Goal: Transaction & Acquisition: Book appointment/travel/reservation

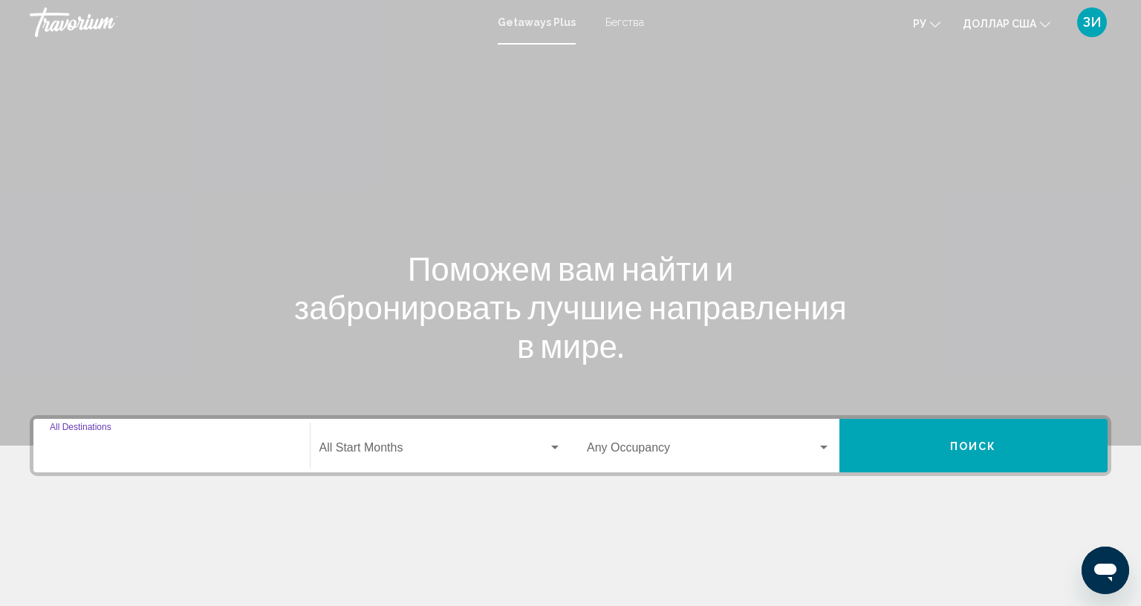
click at [134, 449] on input "Destination All Destinations" at bounding box center [172, 450] width 244 height 13
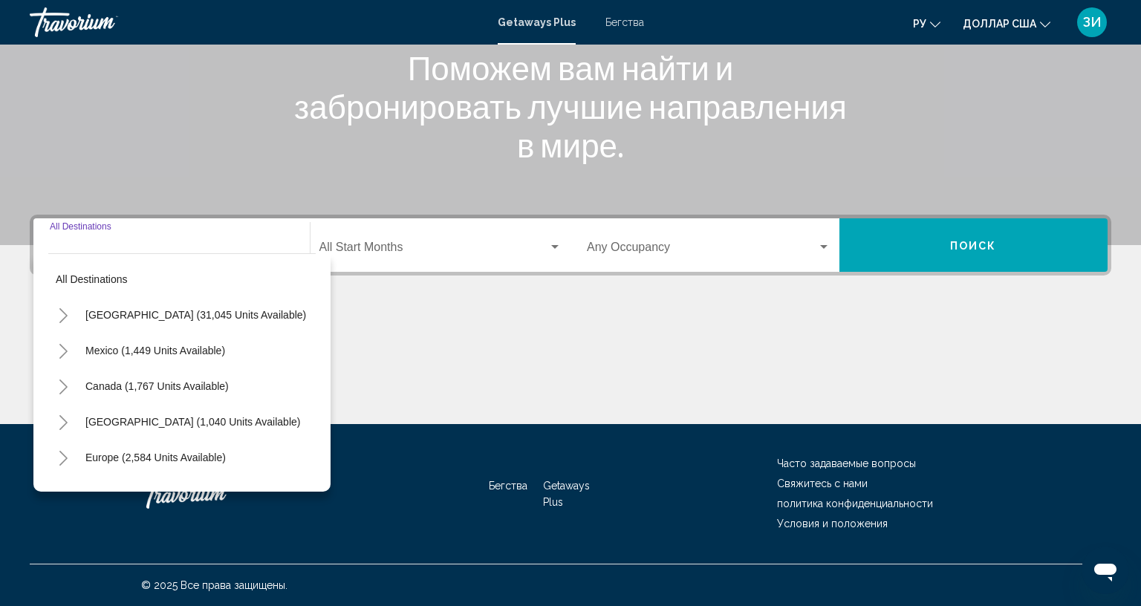
scroll to position [264, 0]
click at [134, 449] on div "Бегства Getaways Plus Часто задаваемые вопросы Свяжитесь с нами политика конфид…" at bounding box center [571, 494] width 1082 height 140
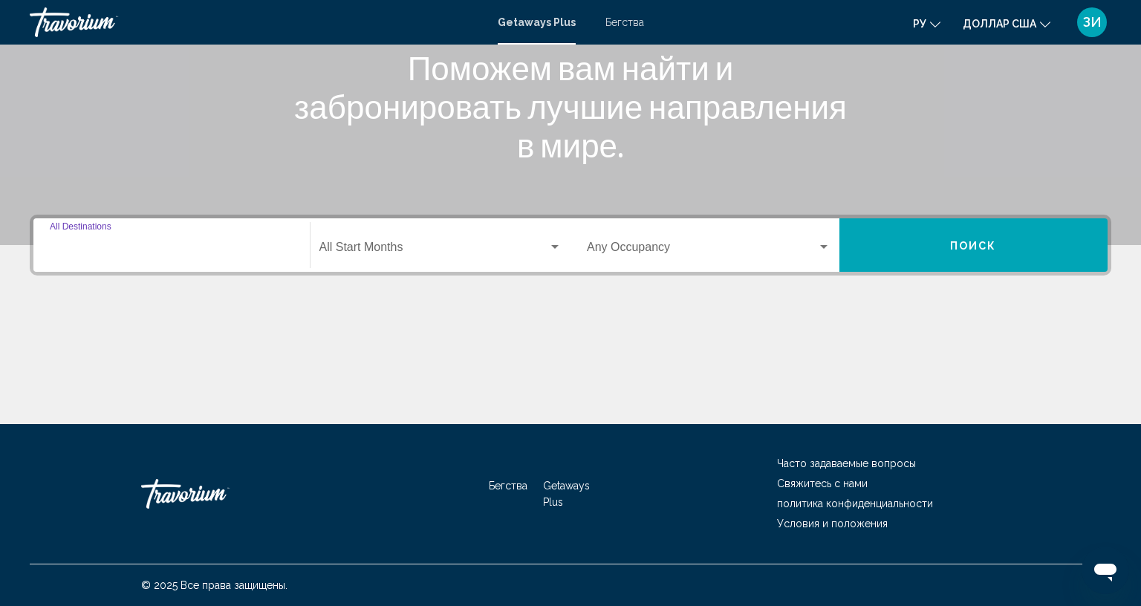
click at [146, 244] on input "Destination All Destinations" at bounding box center [172, 250] width 244 height 13
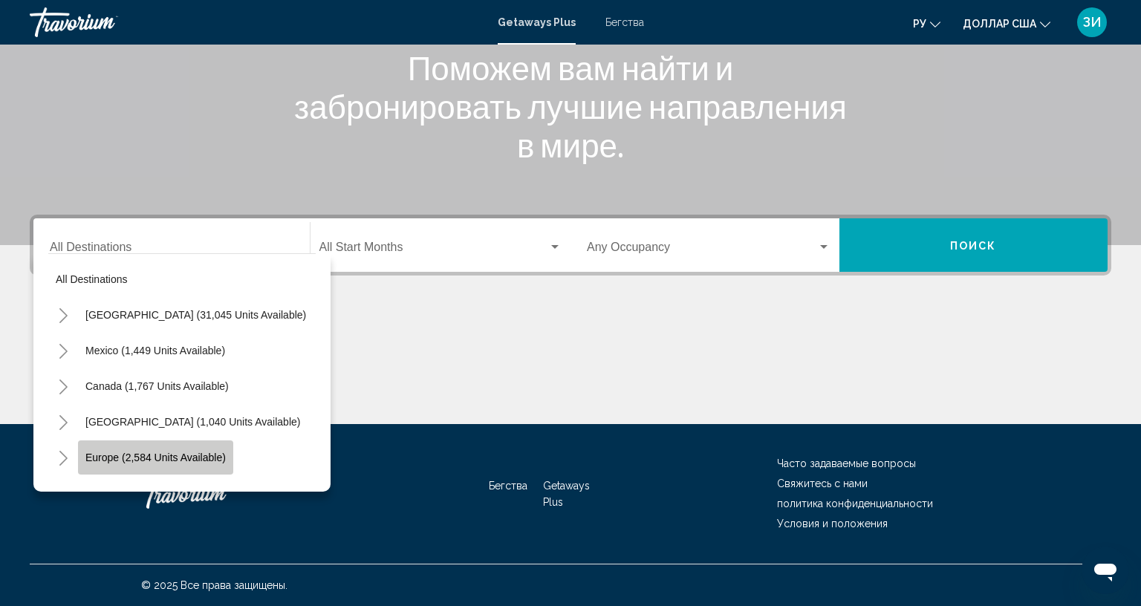
click at [87, 441] on button "Europe (2,584 units available)" at bounding box center [155, 458] width 155 height 34
type input "**********"
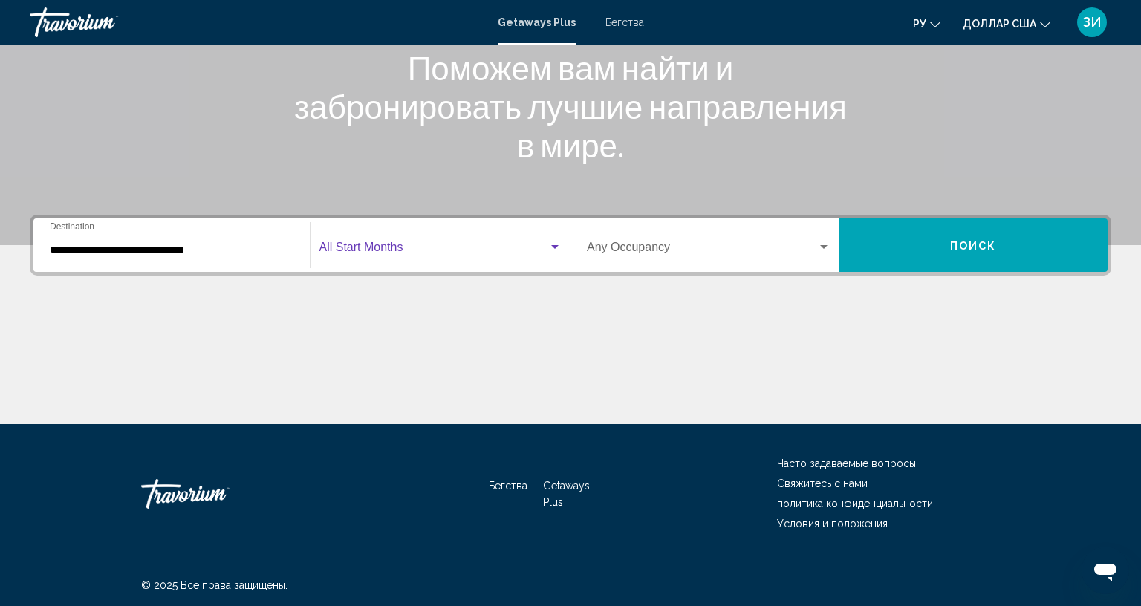
click at [548, 241] on div "Виджет поиска" at bounding box center [554, 247] width 13 height 12
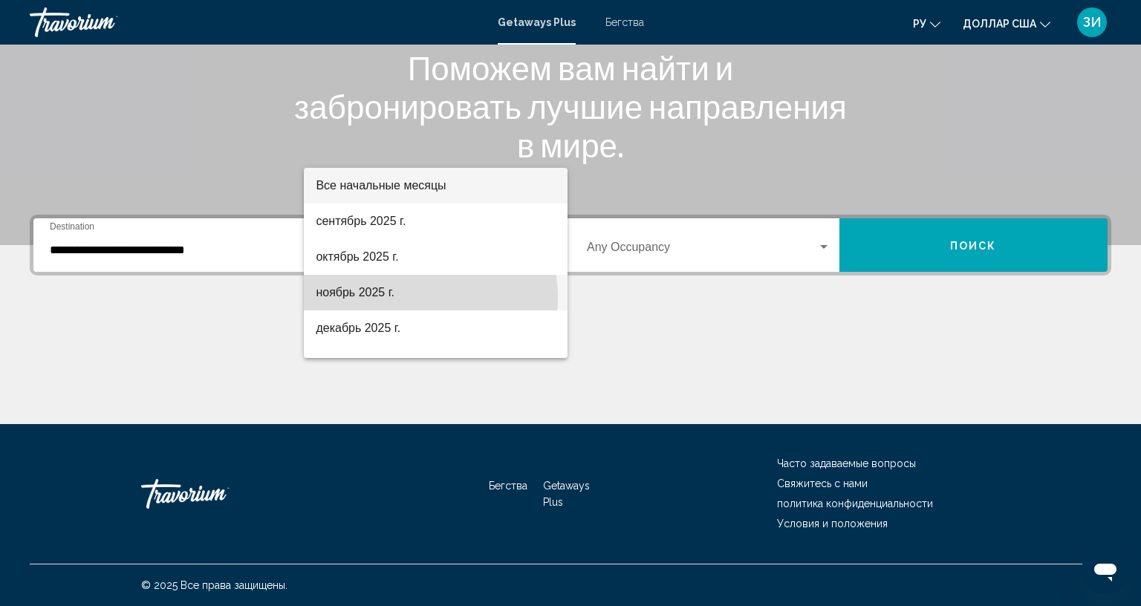
click at [385, 299] on font "ноябрь 2025 г." at bounding box center [355, 292] width 79 height 13
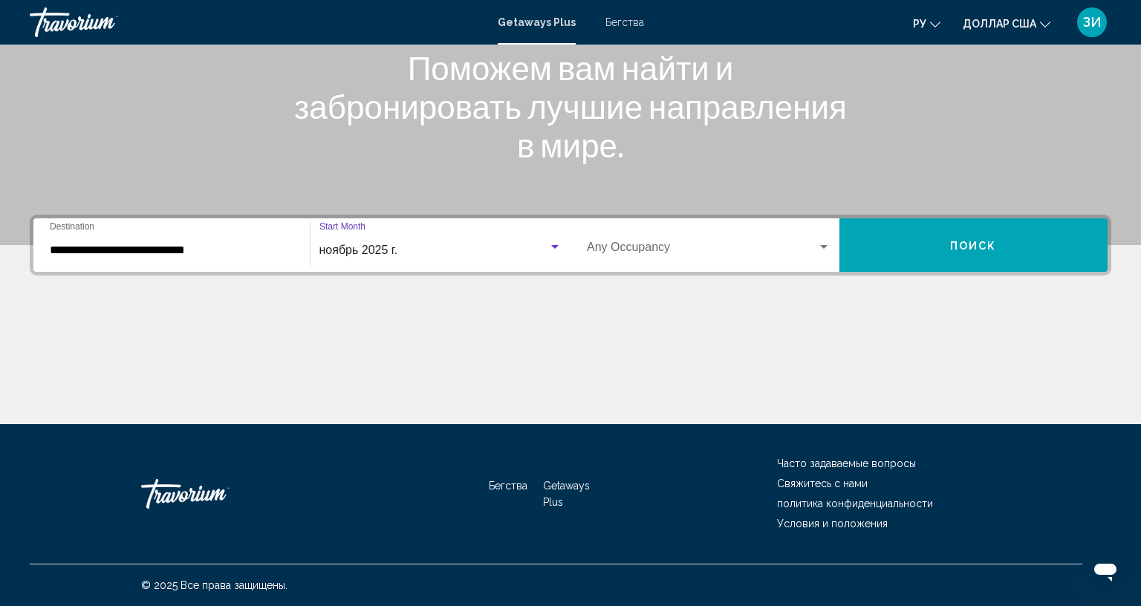
click at [551, 245] on div "Виджет поиска" at bounding box center [554, 247] width 7 height 4
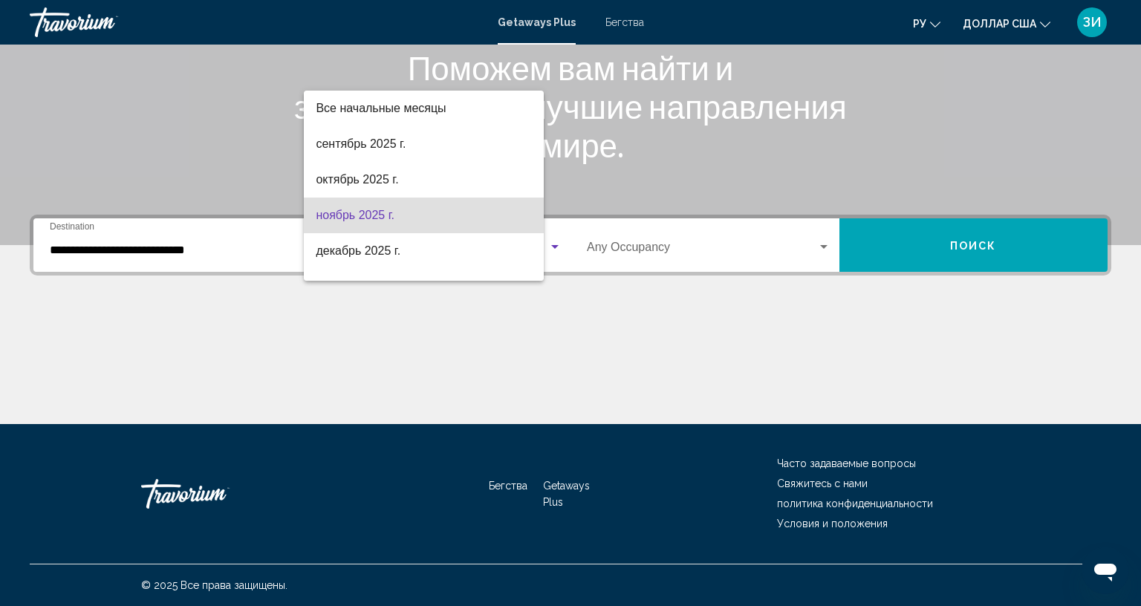
scroll to position [30, 0]
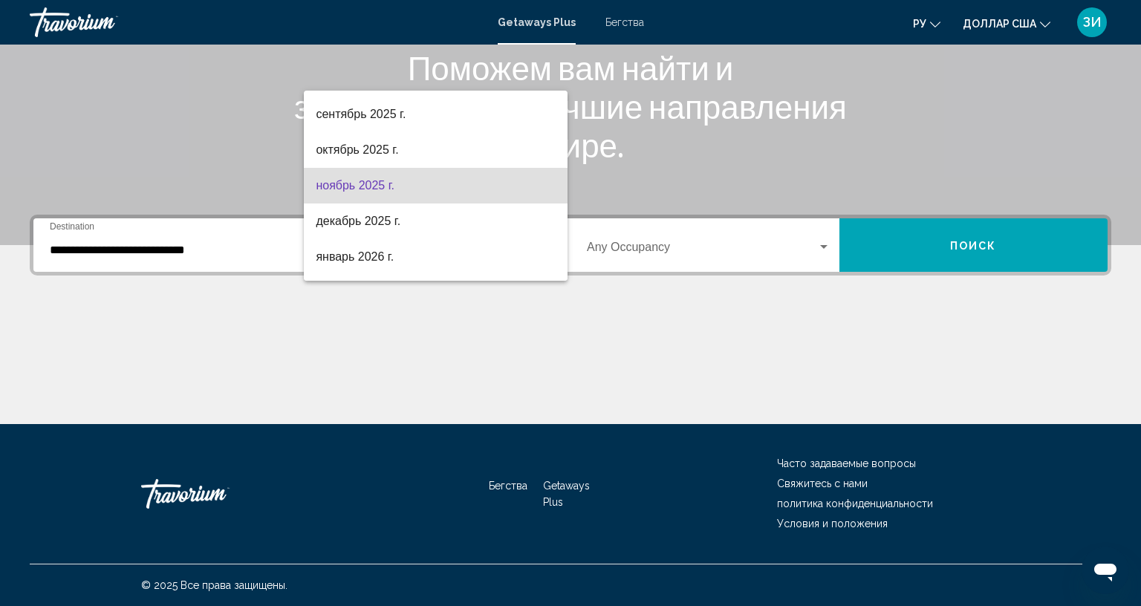
click at [816, 181] on div at bounding box center [570, 303] width 1141 height 606
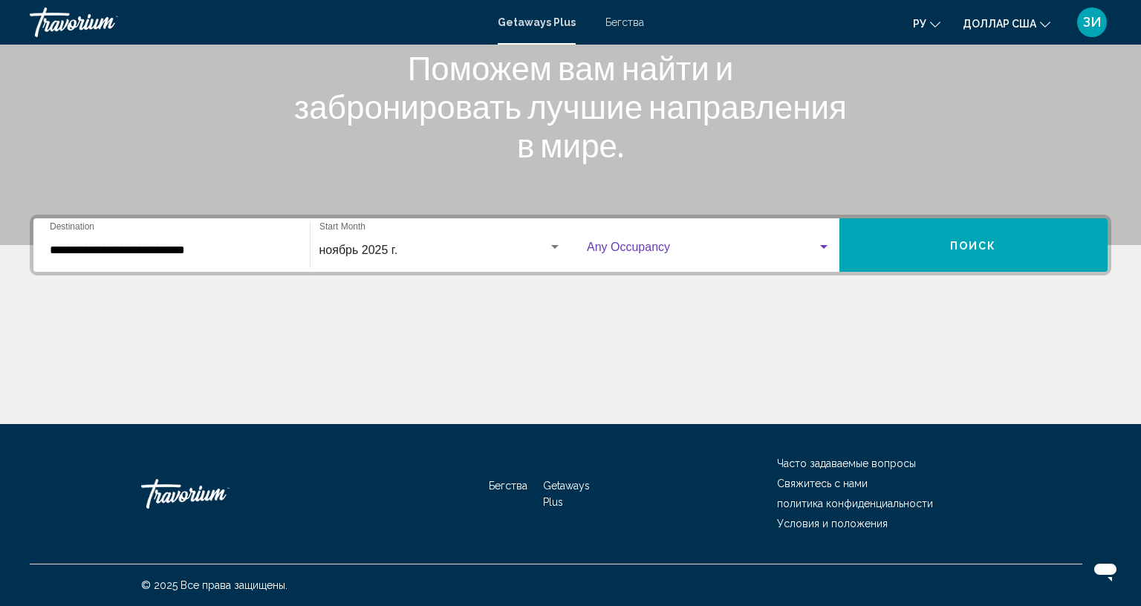
click at [820, 245] on div "Виджет поиска" at bounding box center [823, 247] width 7 height 4
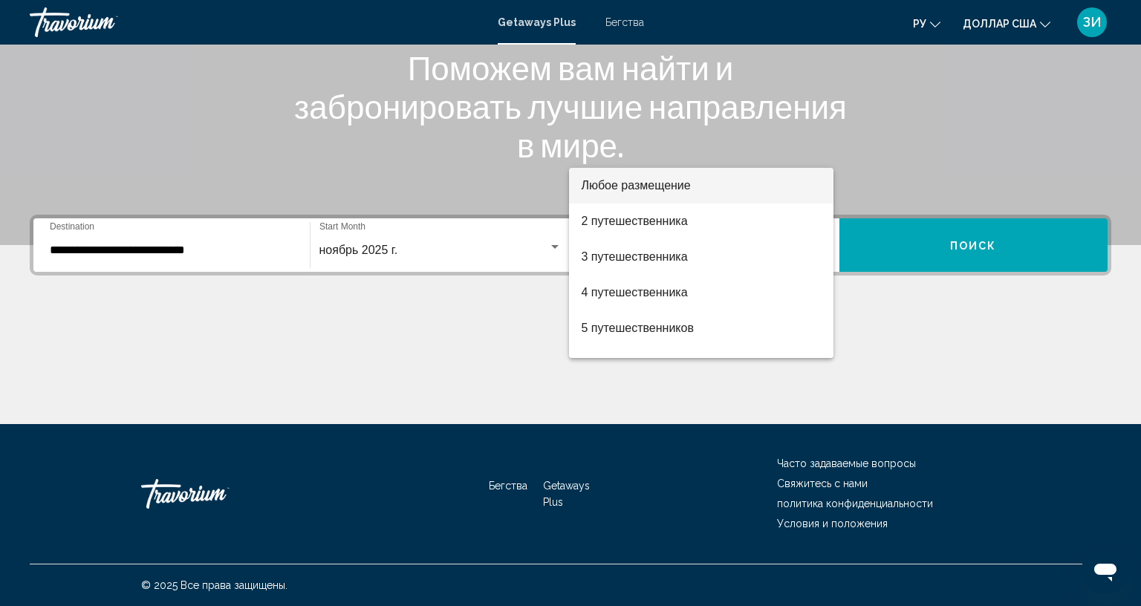
scroll to position [166, 0]
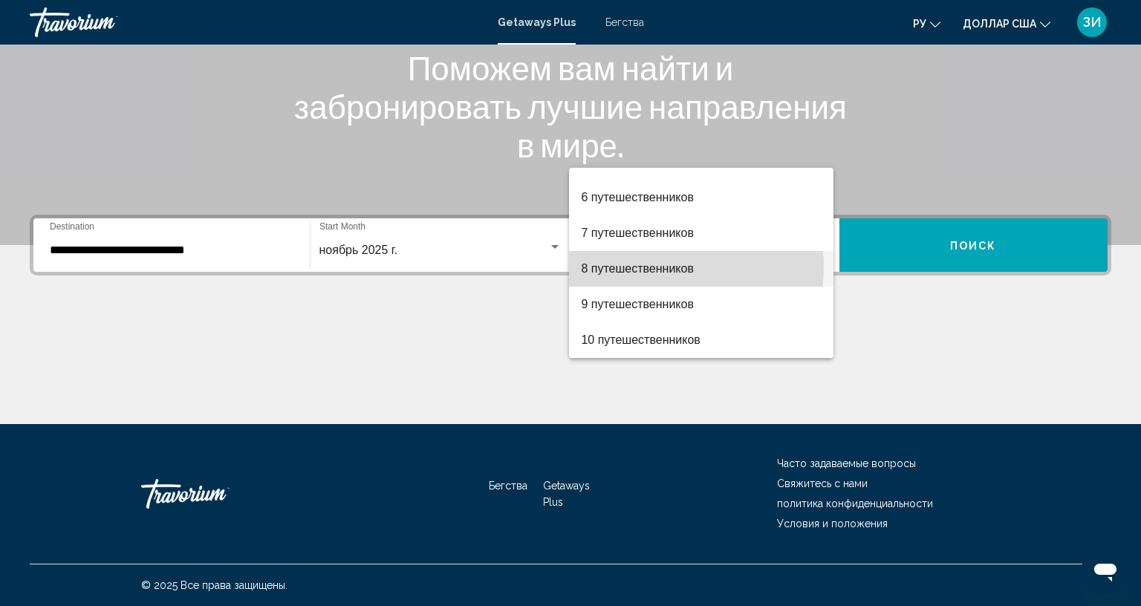
click at [663, 267] on font "8 путешественников" at bounding box center [637, 268] width 113 height 13
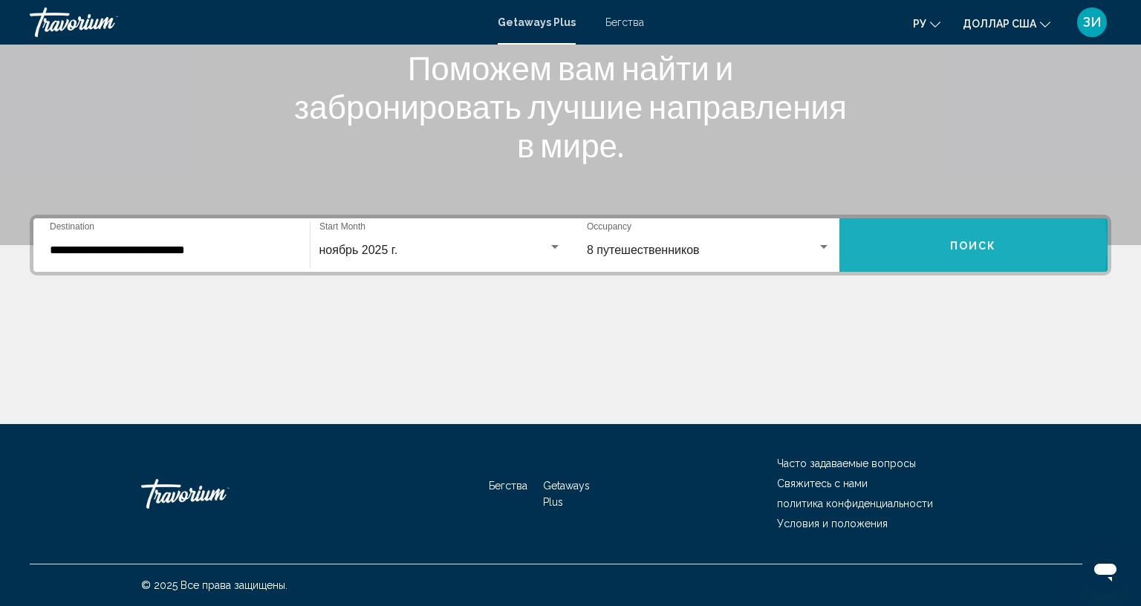
click at [903, 218] on button "Поиск" at bounding box center [974, 244] width 269 height 53
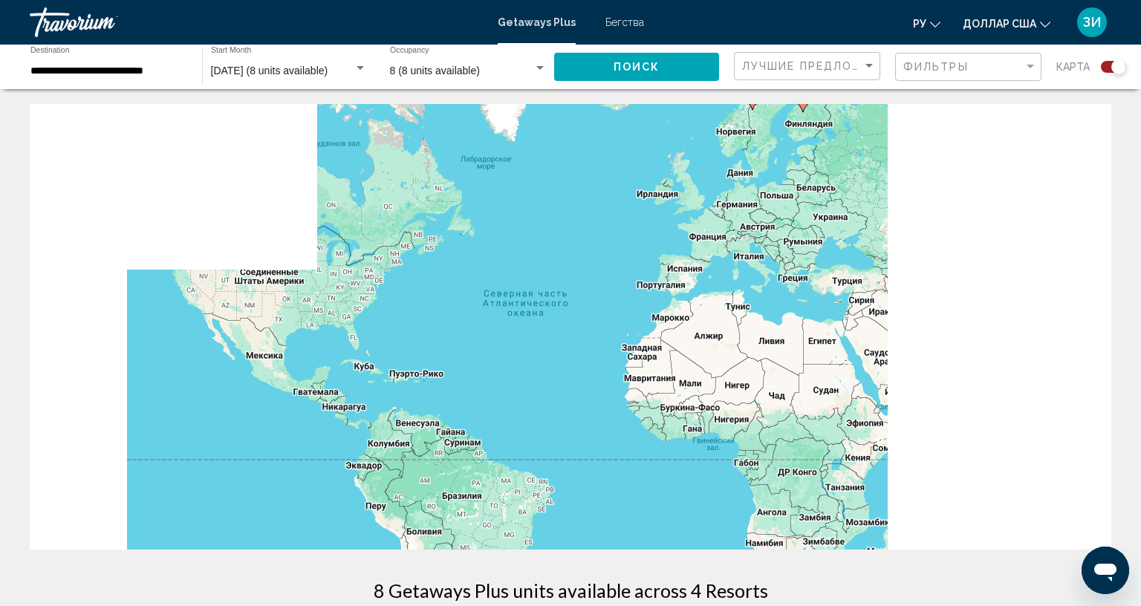
click at [707, 244] on div "Чтобы активировать перетаскивание с помощью клавиатуры, нажмите Alt + Ввод. Пос…" at bounding box center [571, 327] width 1082 height 446
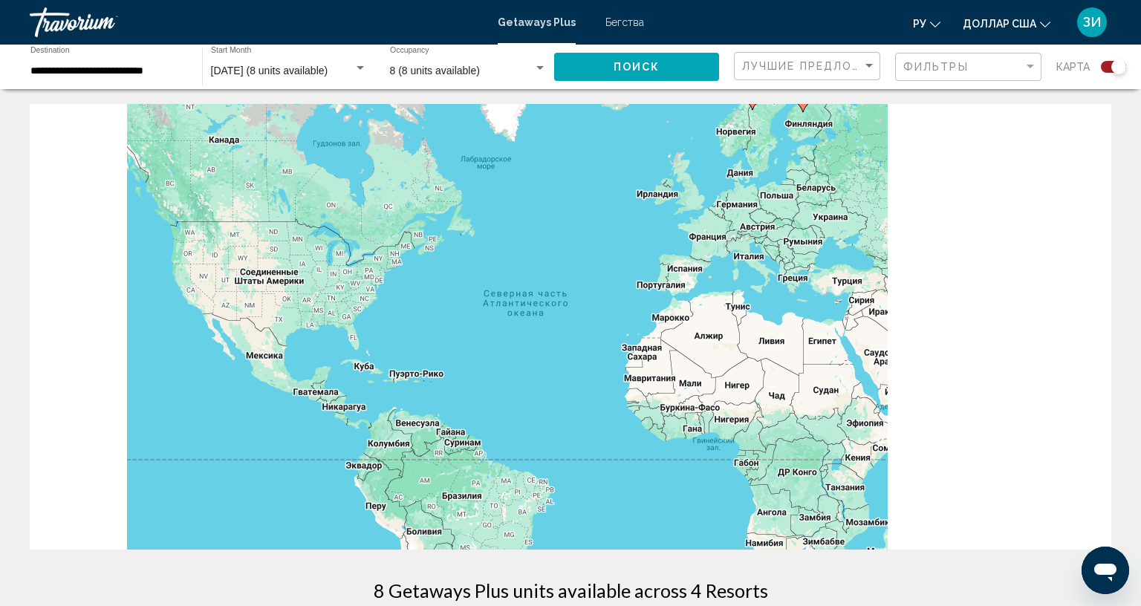
click at [701, 244] on div "Чтобы активировать перетаскивание с помощью клавиатуры, нажмите Alt + Ввод. Пос…" at bounding box center [571, 327] width 1082 height 446
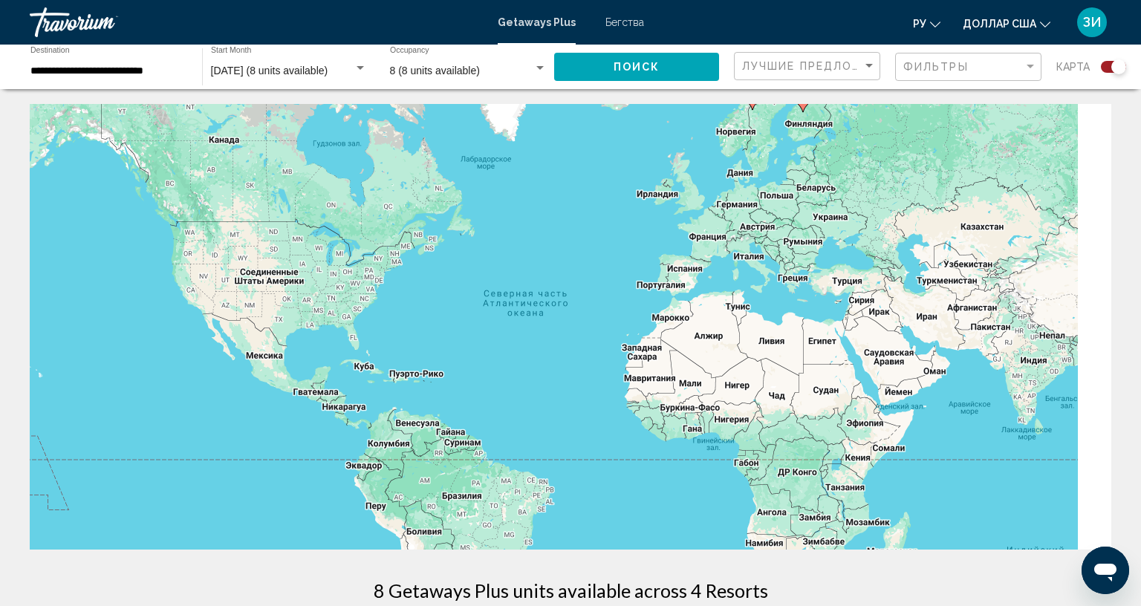
click at [701, 244] on div "Чтобы активировать перетаскивание с помощью клавиатуры, нажмите Alt + Ввод. Пос…" at bounding box center [571, 327] width 1082 height 446
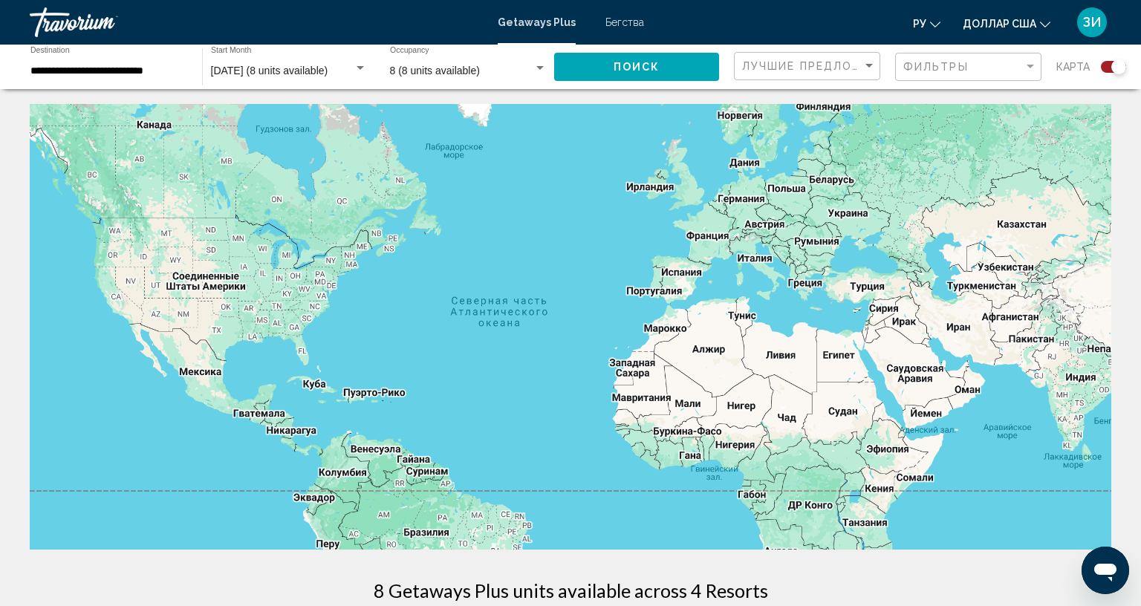
click at [701, 244] on div "Чтобы активировать перетаскивание с помощью клавиатуры, нажмите Alt + Ввод. Пос…" at bounding box center [571, 327] width 1082 height 446
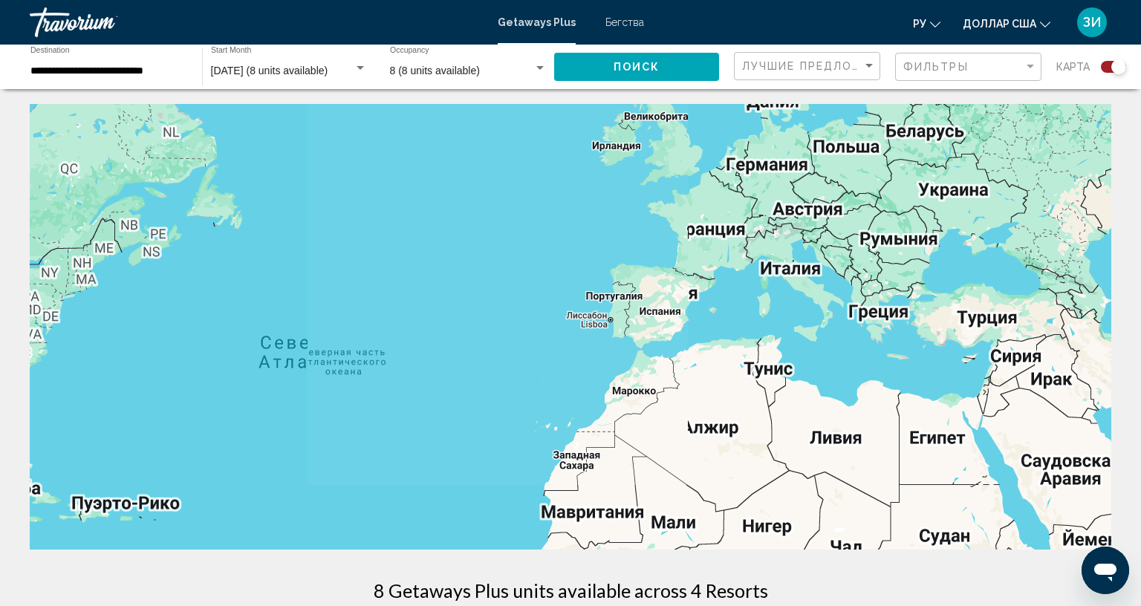
click at [701, 244] on div "Основное содержание" at bounding box center [571, 327] width 1082 height 446
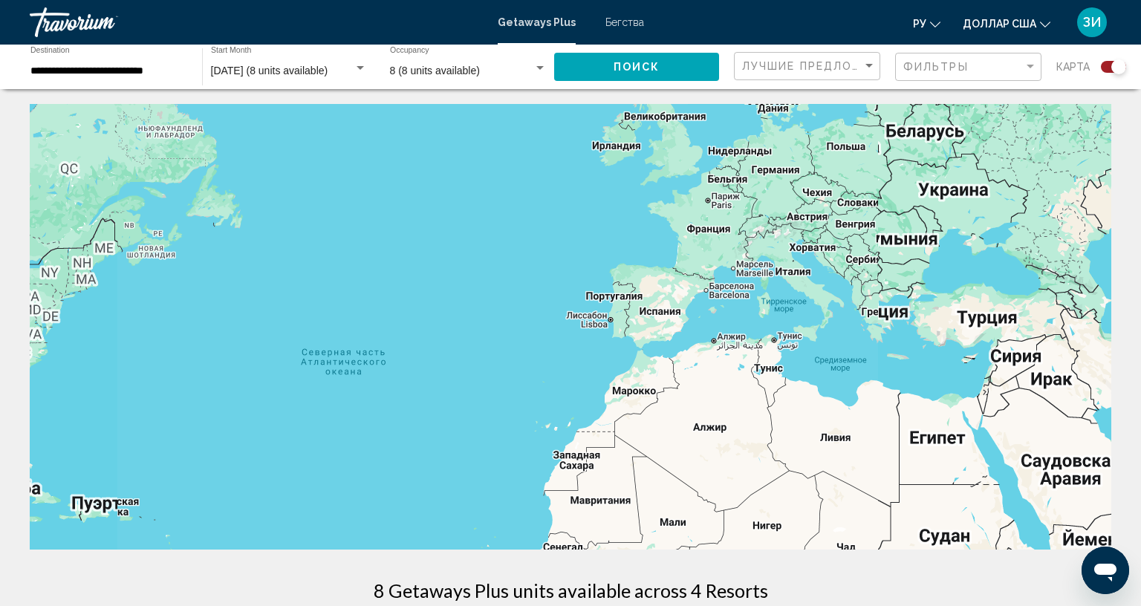
click at [704, 205] on div "Основное содержание" at bounding box center [571, 327] width 1082 height 446
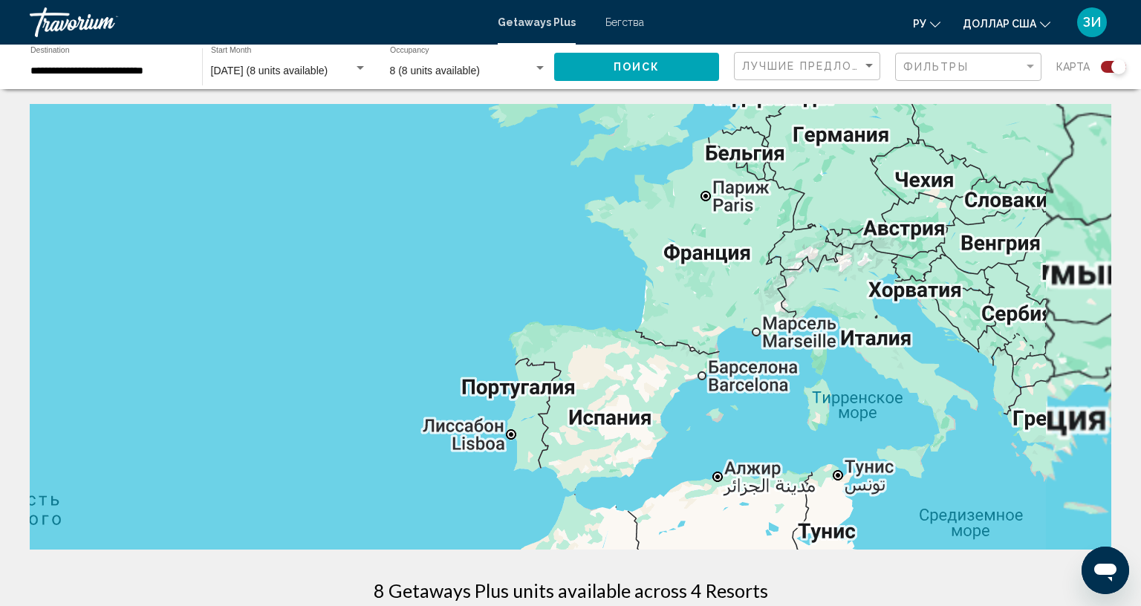
click at [704, 203] on div "Основное содержание" at bounding box center [571, 327] width 1082 height 446
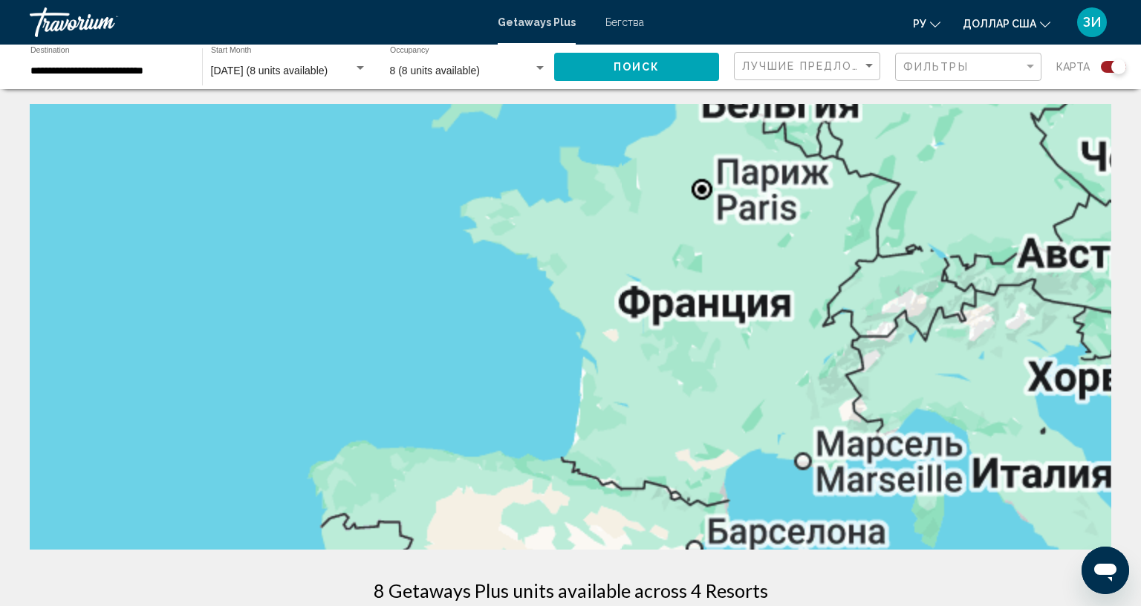
click at [716, 264] on div "Основное содержание" at bounding box center [571, 327] width 1082 height 446
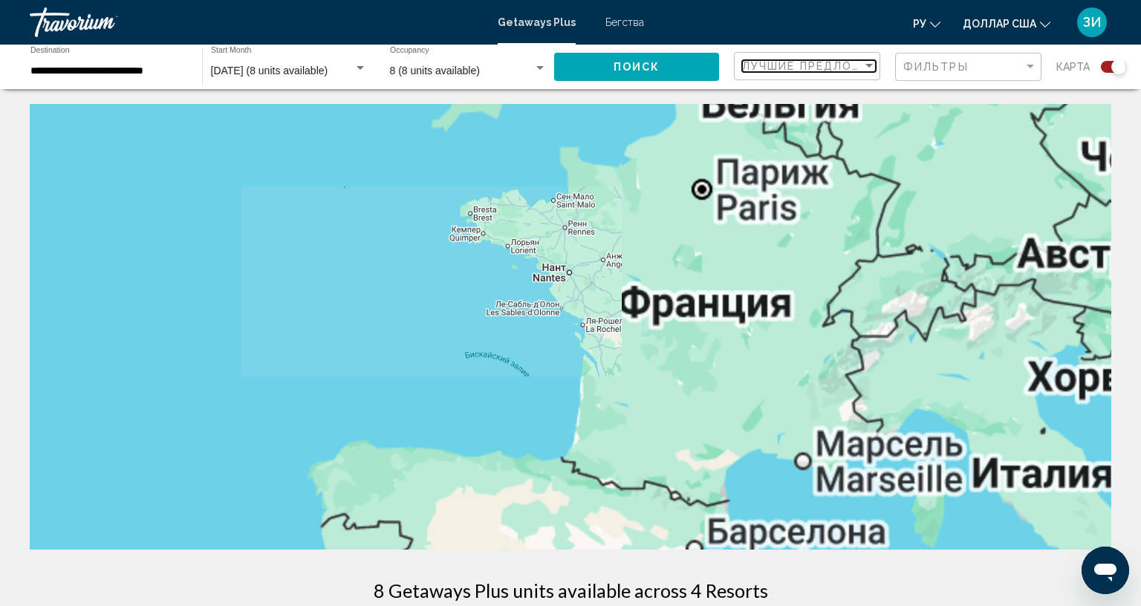
click at [866, 64] on div "Sort by" at bounding box center [869, 66] width 7 height 4
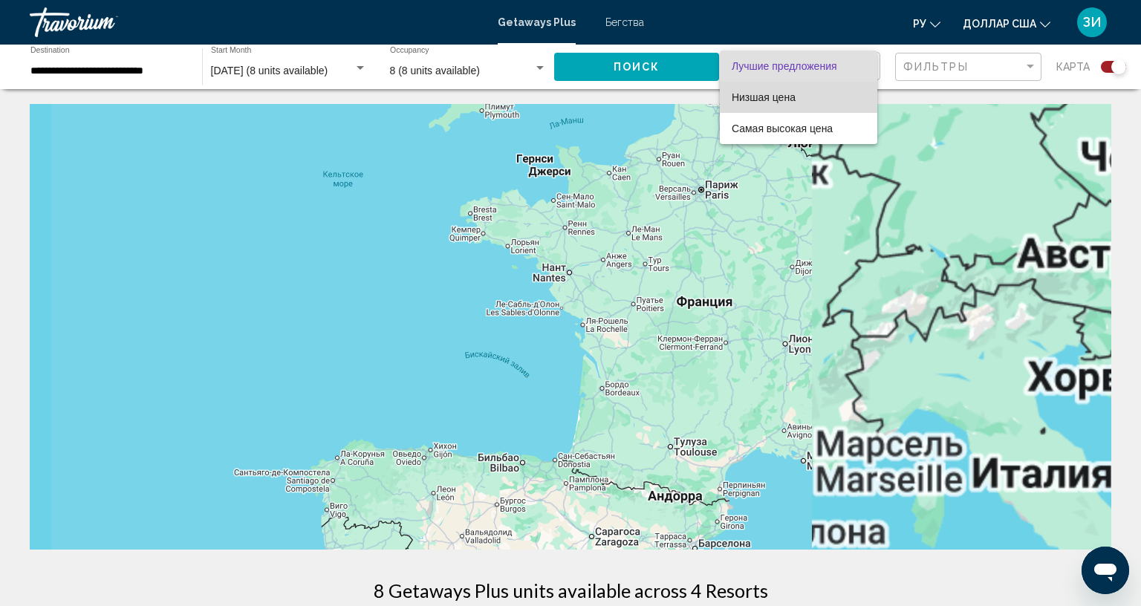
click at [806, 92] on span "Низшая цена" at bounding box center [799, 97] width 134 height 31
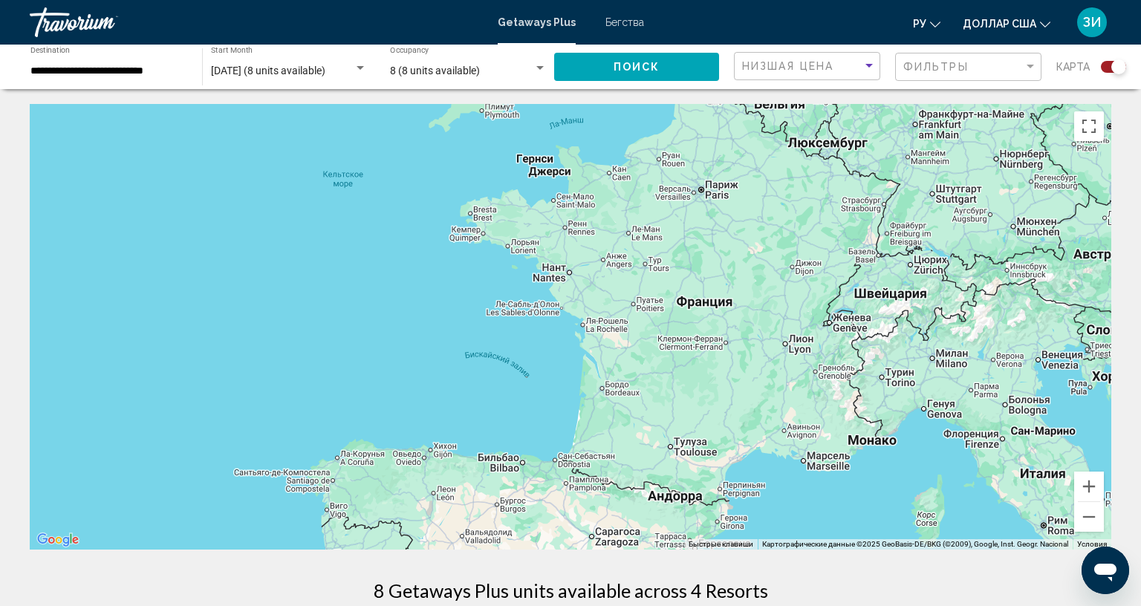
click at [696, 195] on div "Основное содержание" at bounding box center [571, 327] width 1082 height 446
click at [1027, 66] on div "Filter" at bounding box center [1030, 67] width 7 height 4
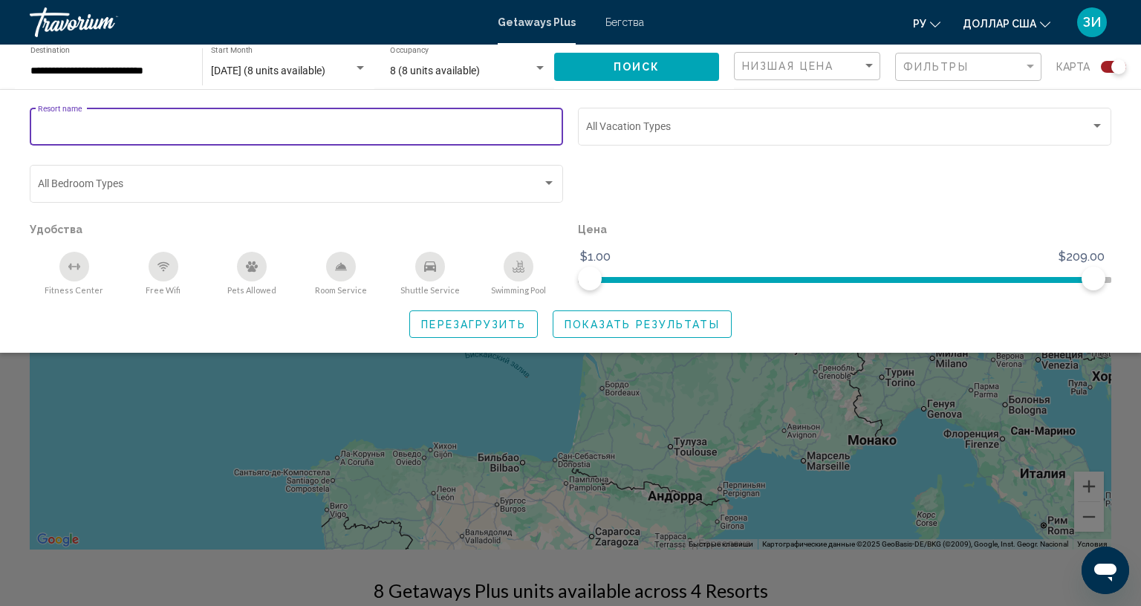
click at [98, 129] on input "Resort name" at bounding box center [297, 129] width 518 height 12
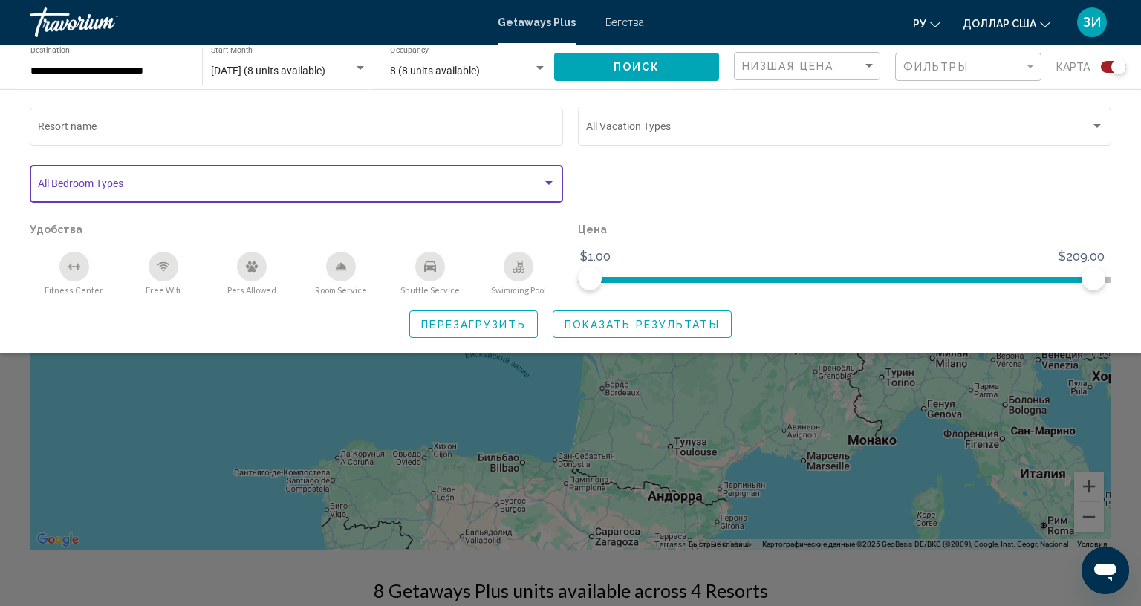
click at [127, 185] on span "Search widget" at bounding box center [290, 187] width 504 height 12
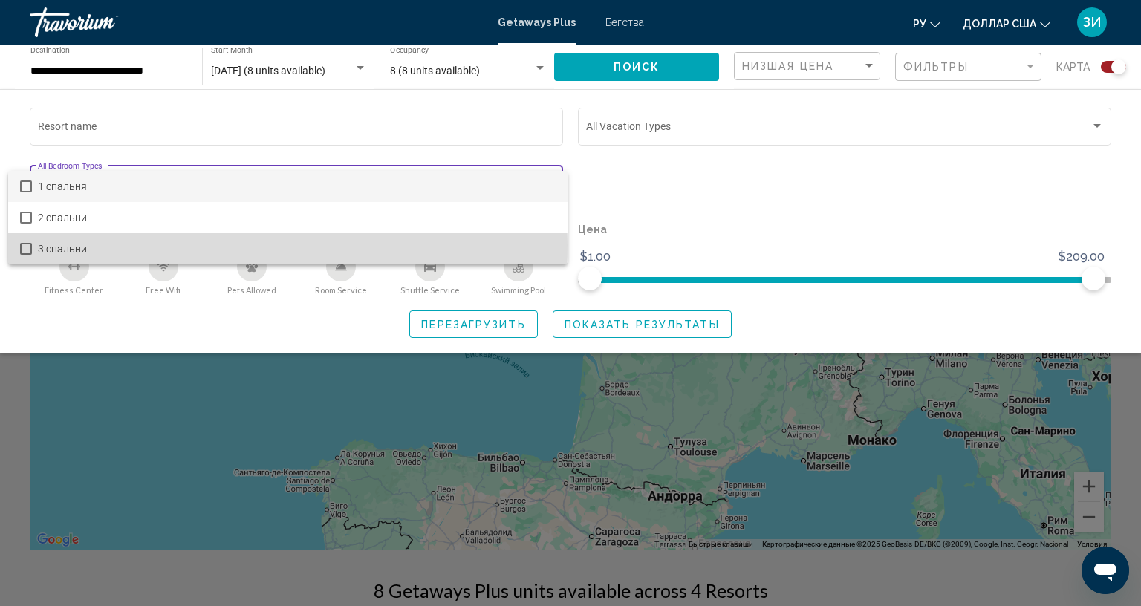
click at [24, 244] on mat-pseudo-checkbox at bounding box center [26, 249] width 12 height 12
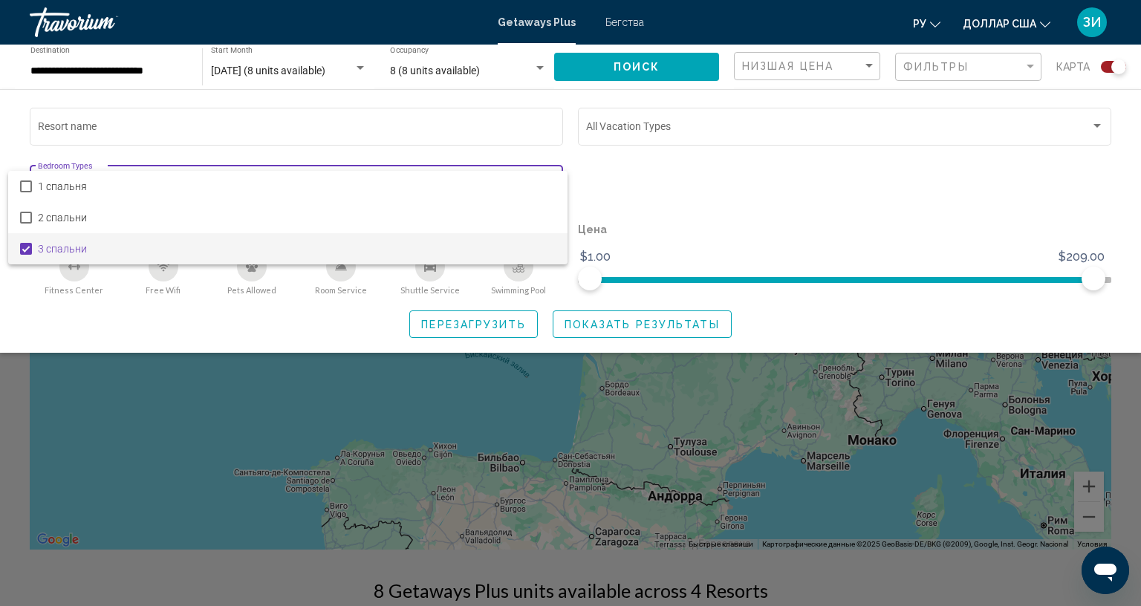
click at [1085, 123] on div at bounding box center [570, 303] width 1141 height 606
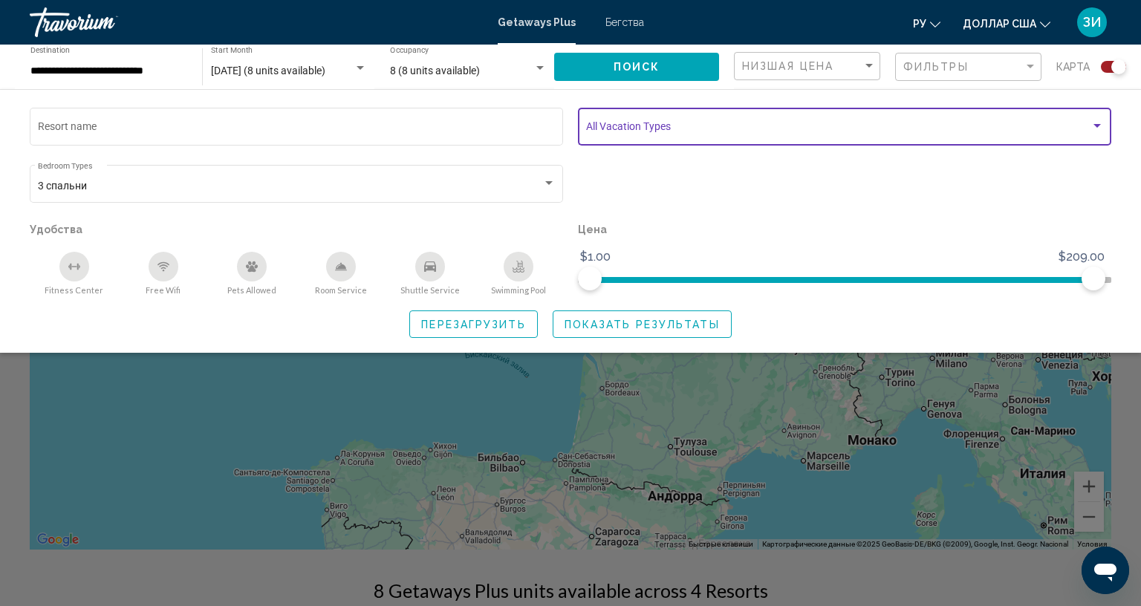
click at [1091, 123] on div "Search widget" at bounding box center [1097, 126] width 13 height 12
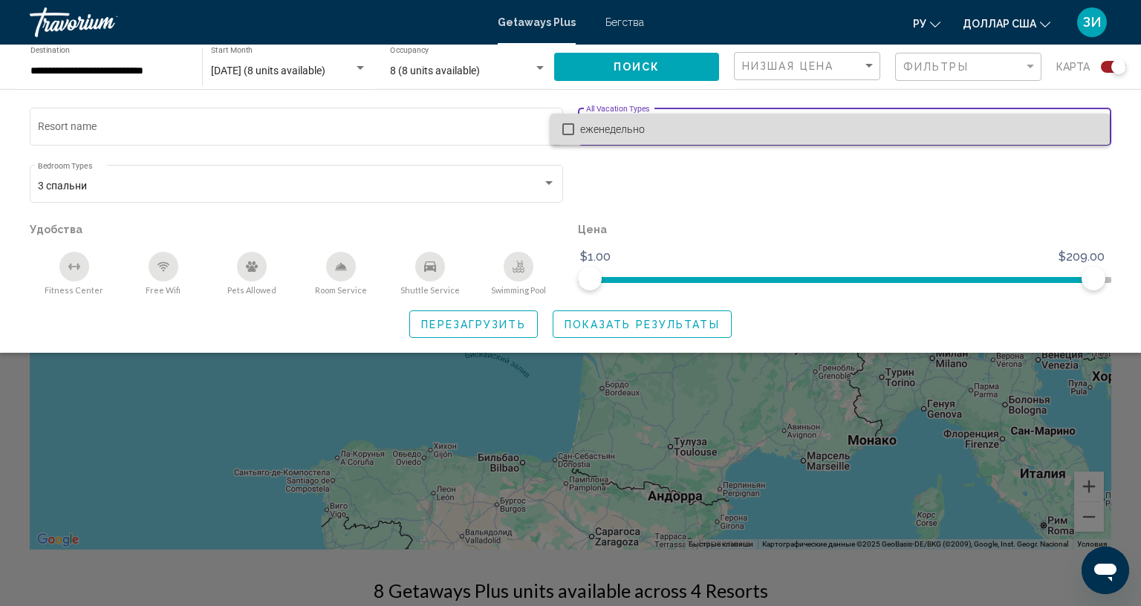
click at [1085, 123] on span "еженедельно" at bounding box center [839, 129] width 518 height 31
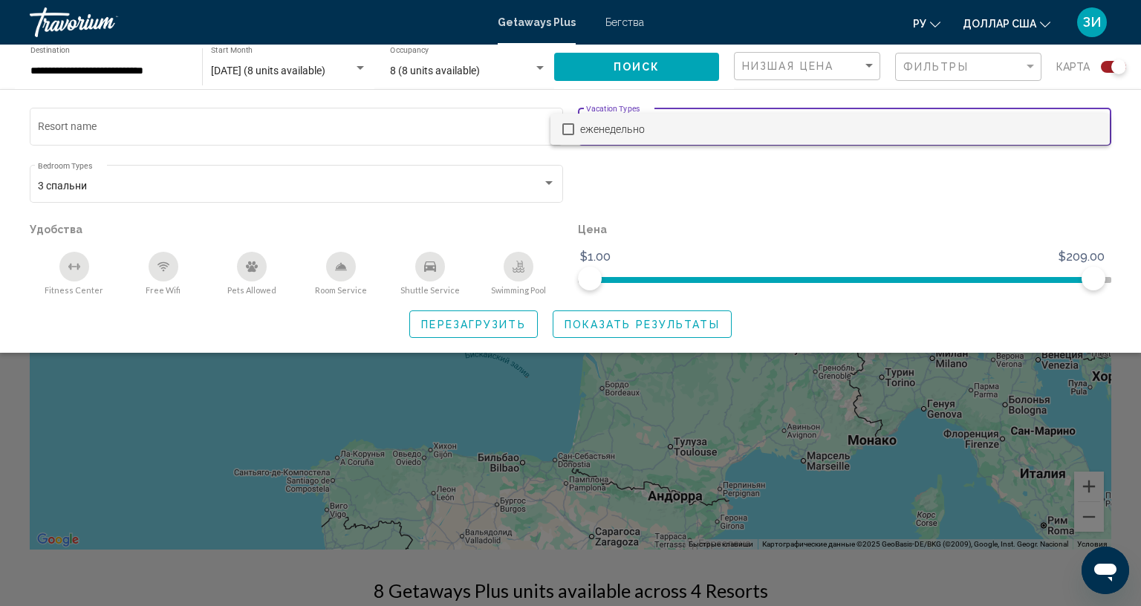
click at [1061, 172] on div at bounding box center [570, 303] width 1141 height 606
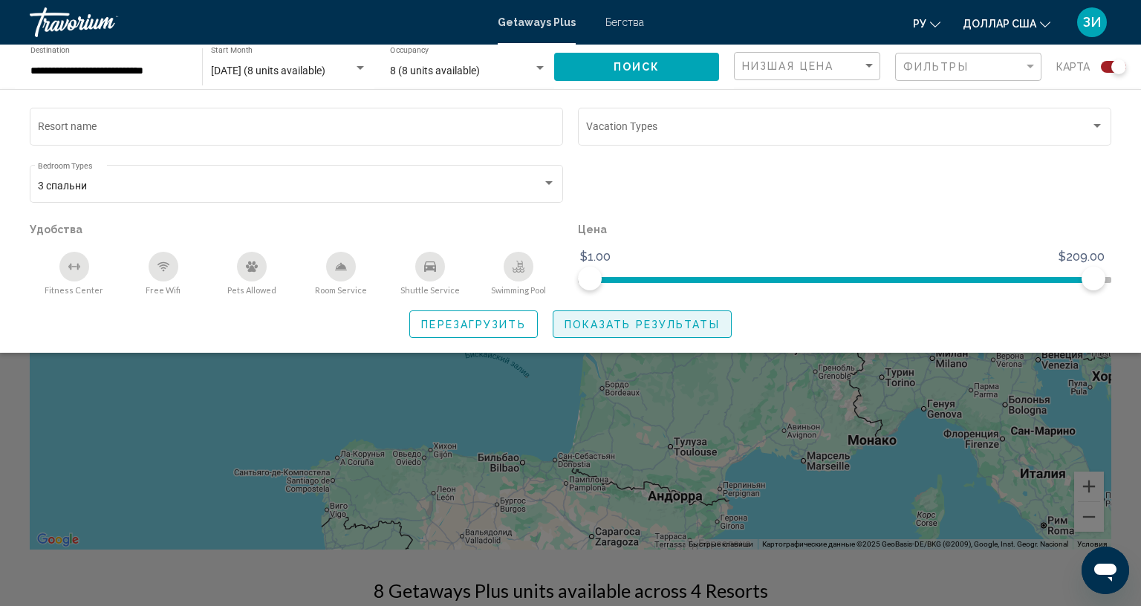
click at [675, 322] on span "Показать результаты" at bounding box center [642, 325] width 155 height 12
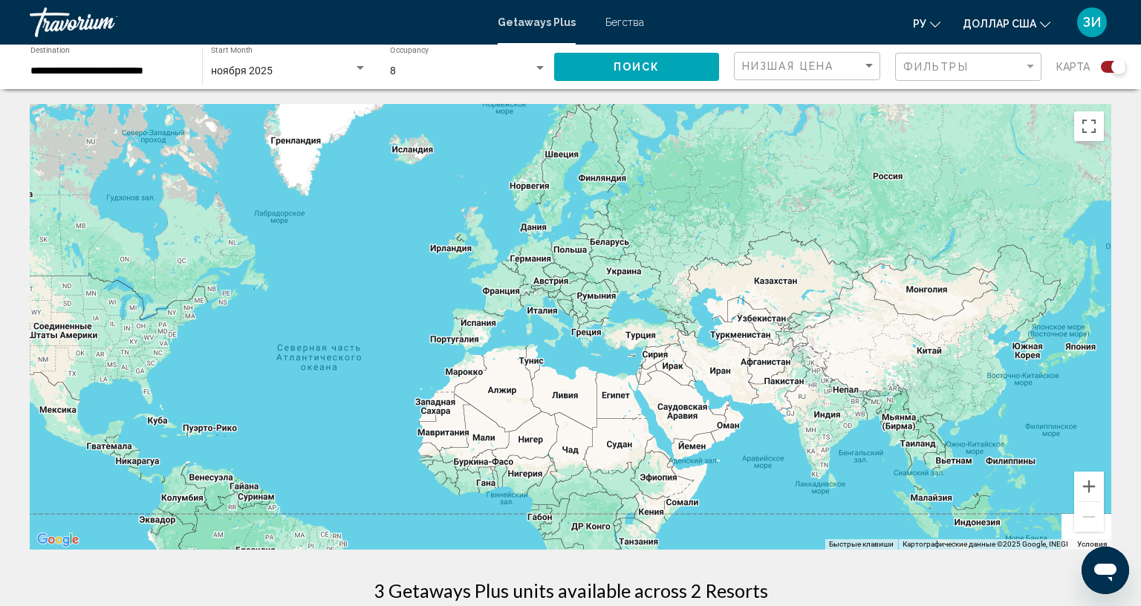
drag, startPoint x: 675, startPoint y: 322, endPoint x: 588, endPoint y: 292, distance: 92.1
click at [588, 292] on div "Основное содержание" at bounding box center [571, 327] width 1082 height 446
click at [494, 293] on div "Основное содержание" at bounding box center [571, 327] width 1082 height 446
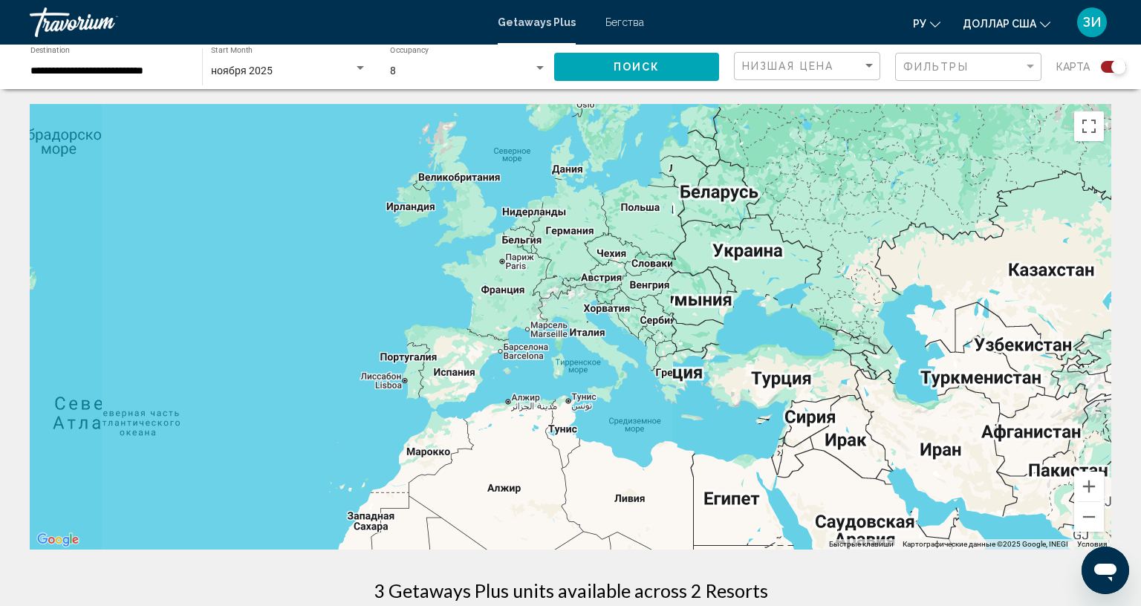
click at [494, 293] on div "Основное содержание" at bounding box center [571, 327] width 1082 height 446
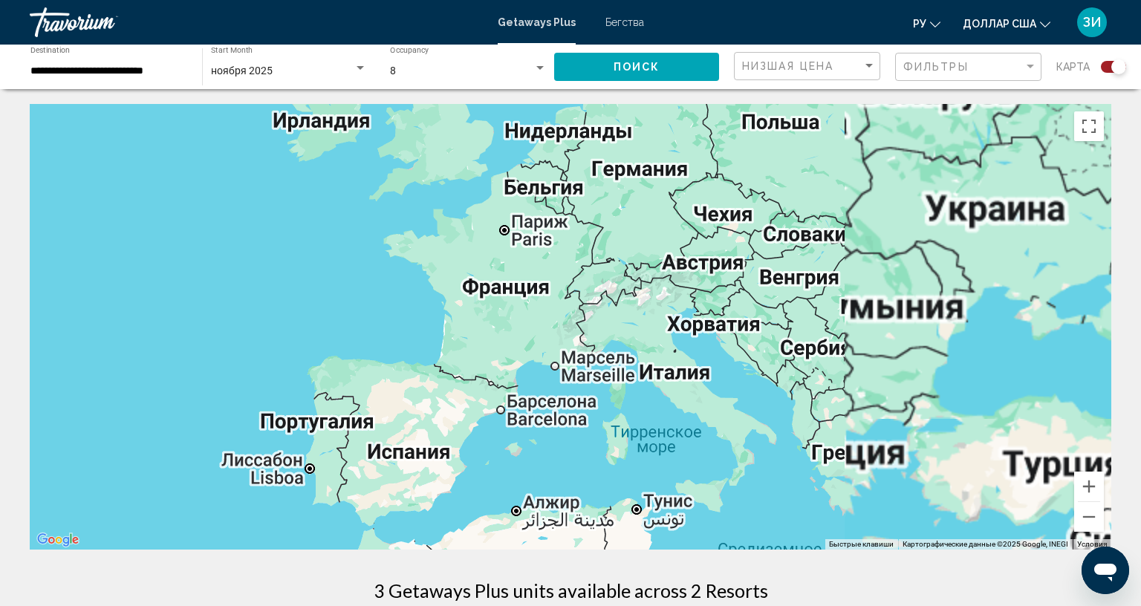
click at [494, 293] on div "Основное содержание" at bounding box center [571, 327] width 1082 height 446
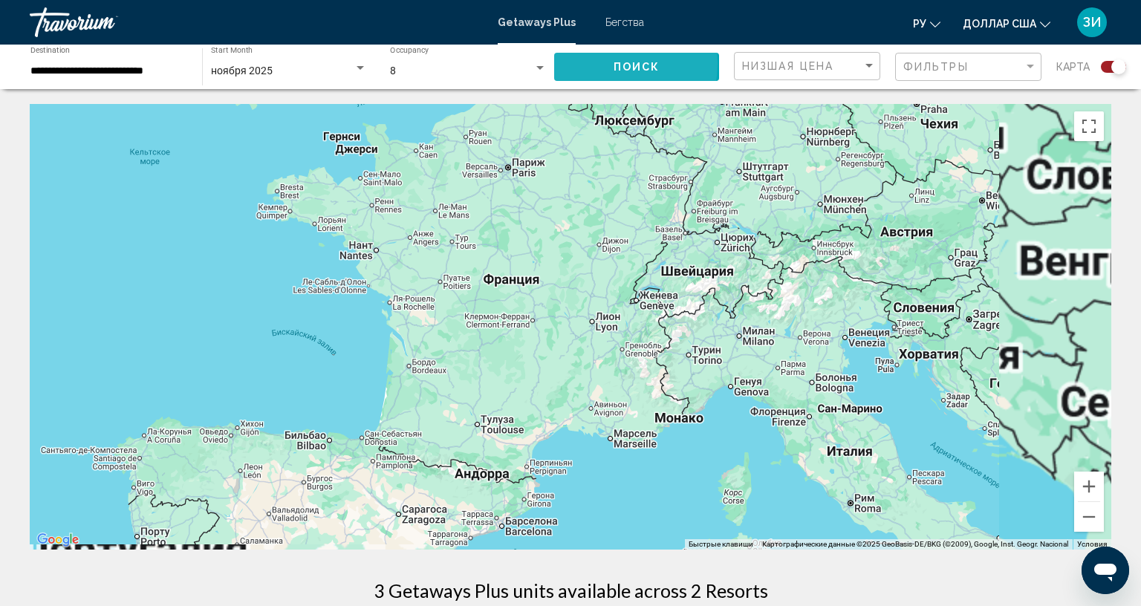
click at [596, 63] on button "Поиск" at bounding box center [636, 66] width 165 height 27
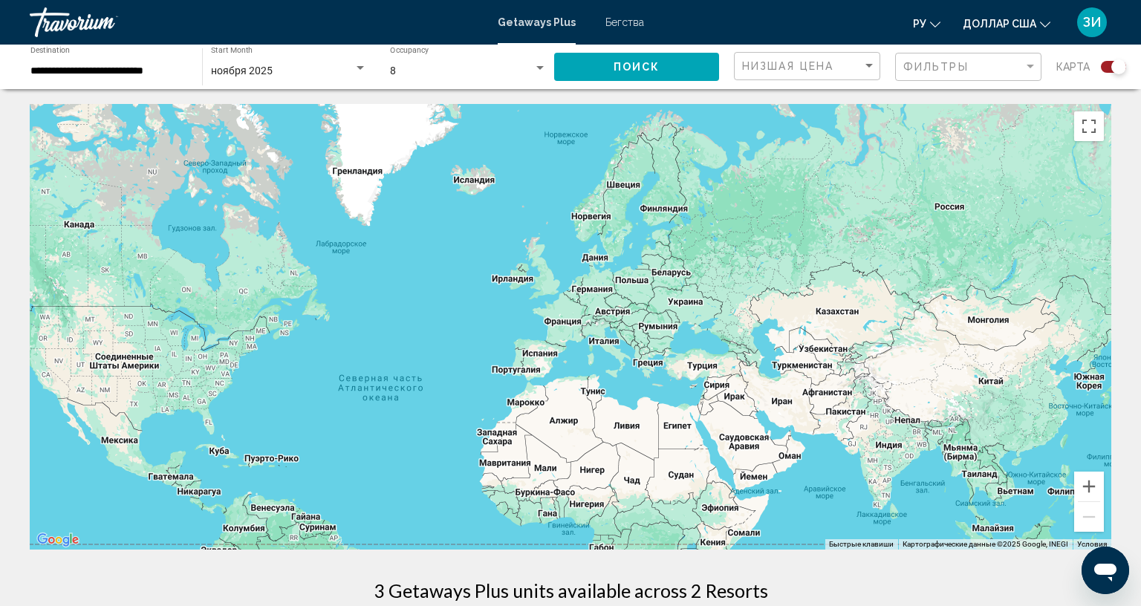
click at [596, 63] on button "Поиск" at bounding box center [636, 66] width 165 height 27
click at [533, 71] on div "Search widget" at bounding box center [539, 68] width 13 height 12
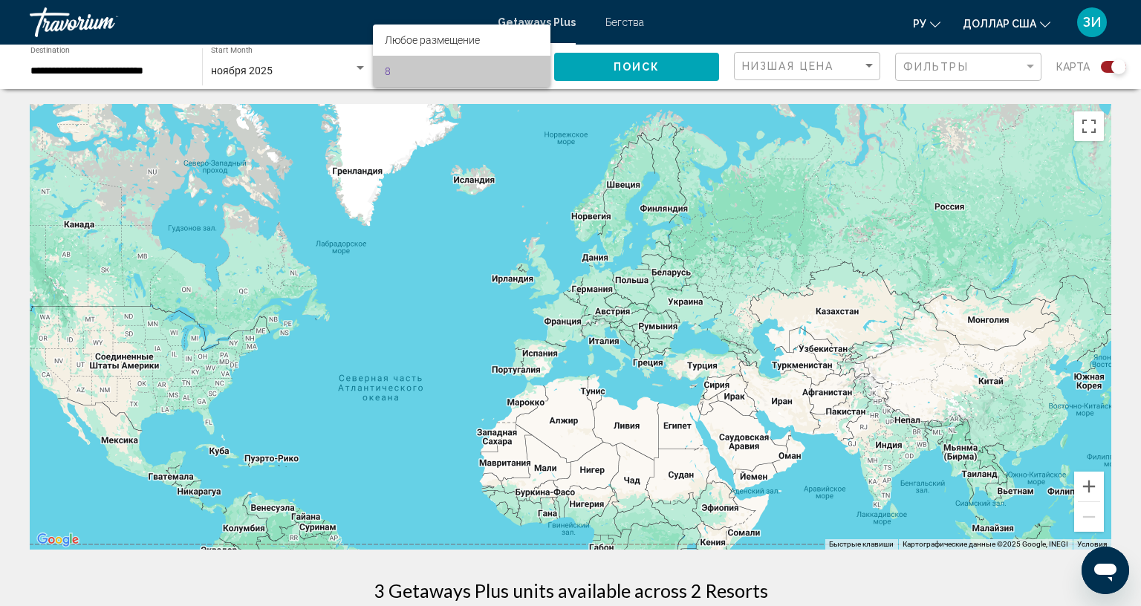
click at [531, 71] on span "8" at bounding box center [462, 71] width 155 height 31
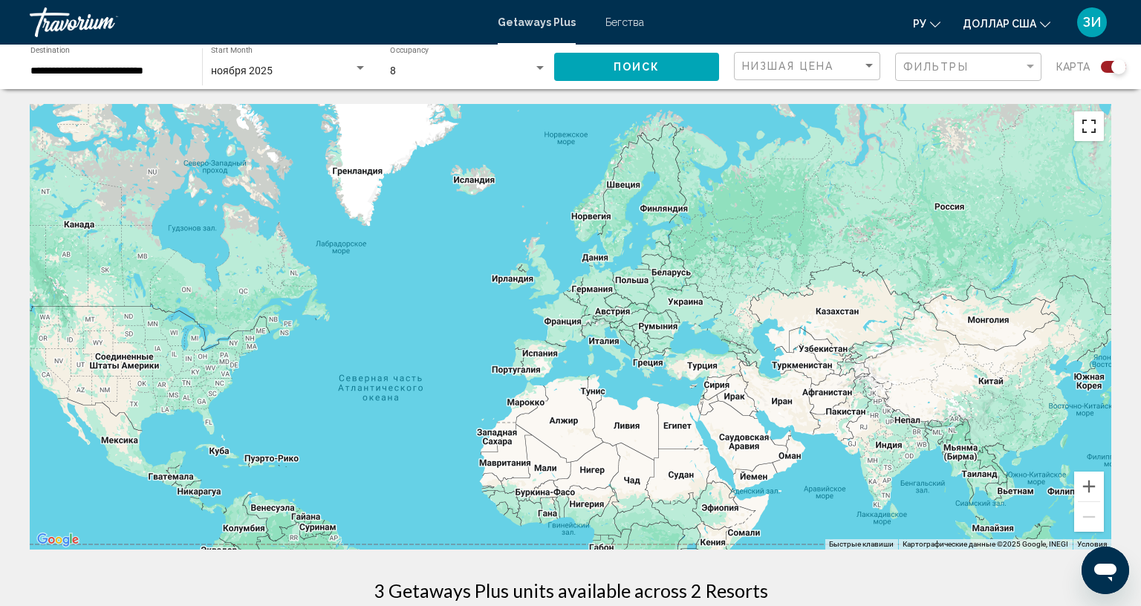
click at [1076, 129] on button "Включить полноэкранный режим" at bounding box center [1089, 126] width 30 height 30
click at [1076, 194] on div "Основное содержание" at bounding box center [571, 327] width 1082 height 446
click at [1104, 111] on button "Включить полноэкранный режим" at bounding box center [1089, 126] width 30 height 30
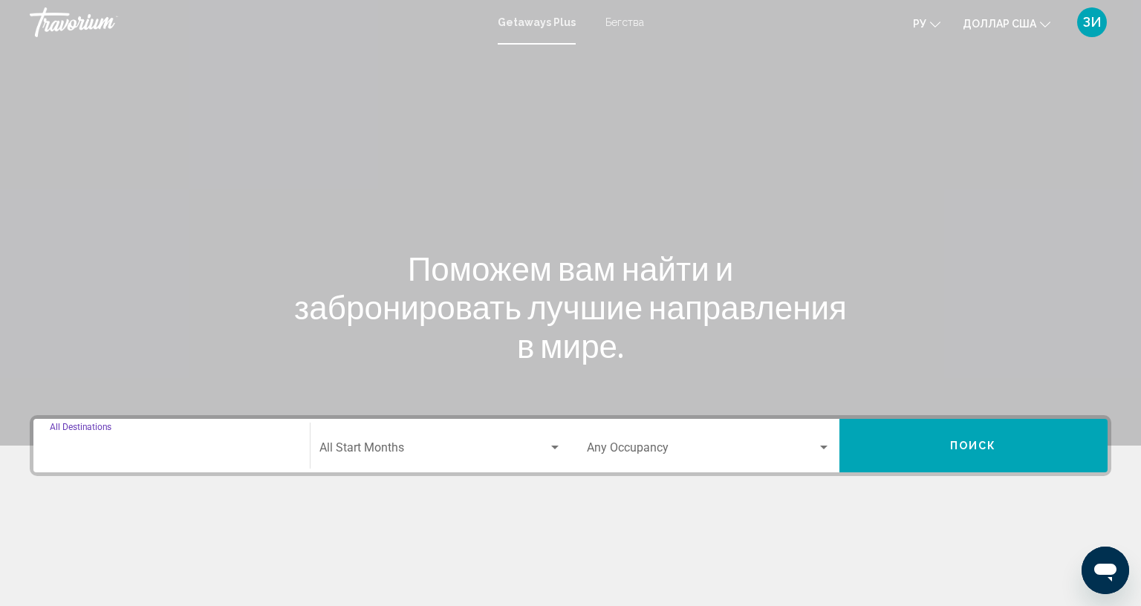
click at [146, 447] on input "Destination All Destinations" at bounding box center [172, 450] width 244 height 13
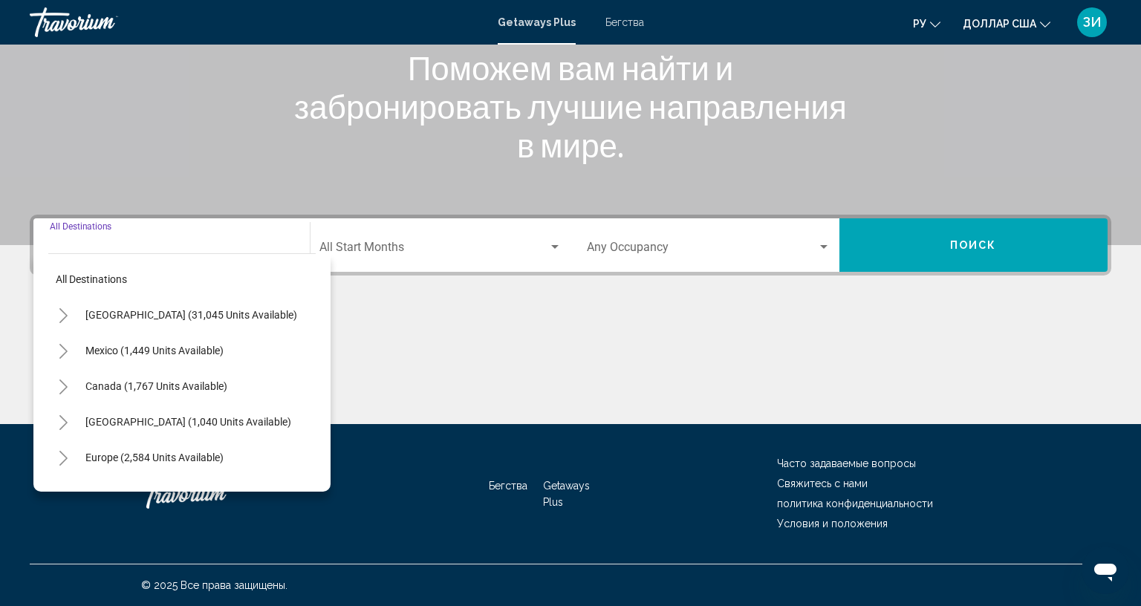
scroll to position [264, 0]
click at [111, 452] on span "Europe (2,584 units available)" at bounding box center [154, 458] width 138 height 12
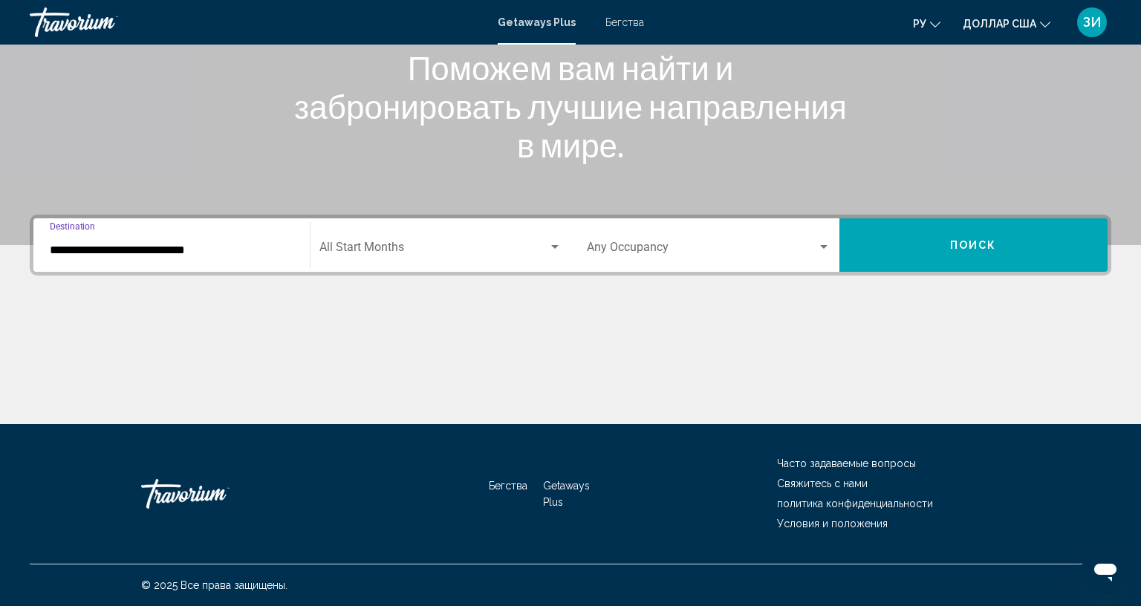
click at [219, 244] on input "**********" at bounding box center [172, 250] width 244 height 13
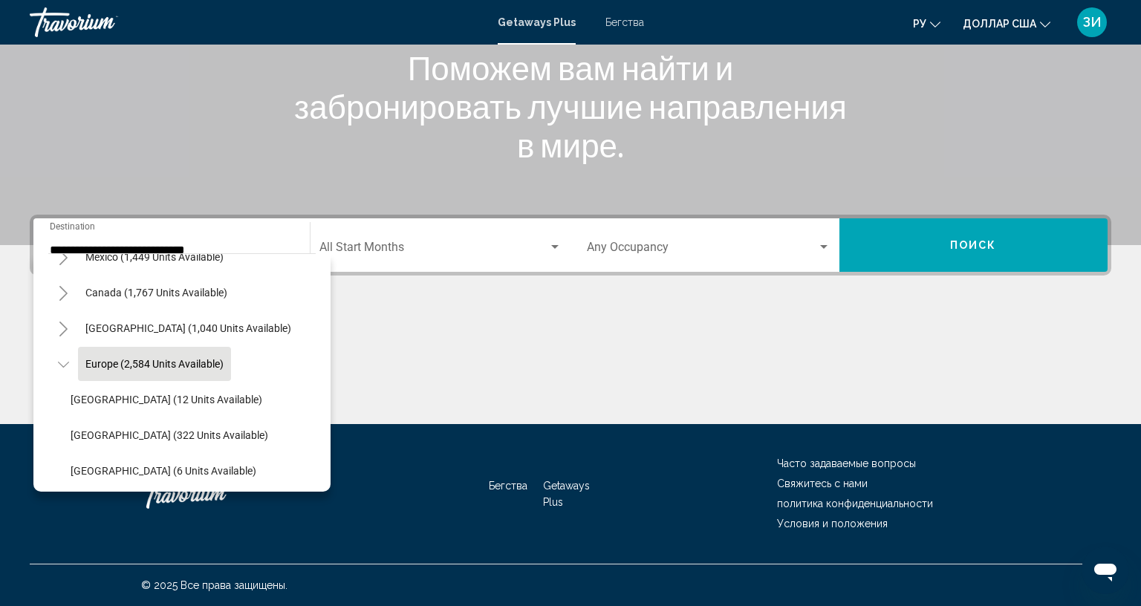
scroll to position [285, 0]
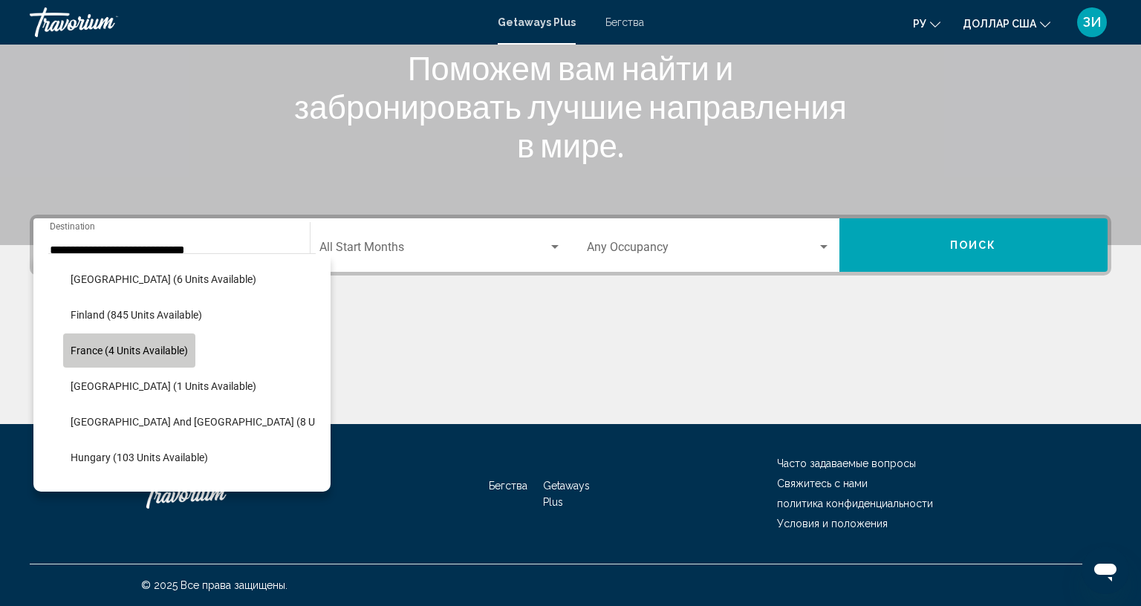
click at [160, 345] on span "France (4 units available)" at bounding box center [129, 351] width 117 height 12
type input "**********"
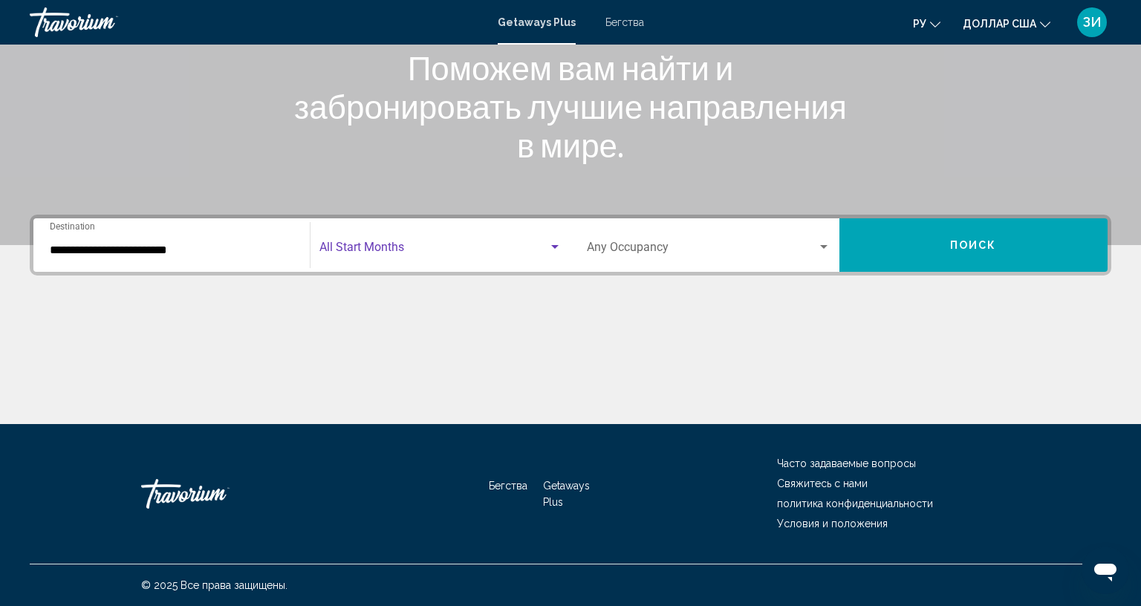
click at [548, 241] on div "Search widget" at bounding box center [554, 247] width 13 height 12
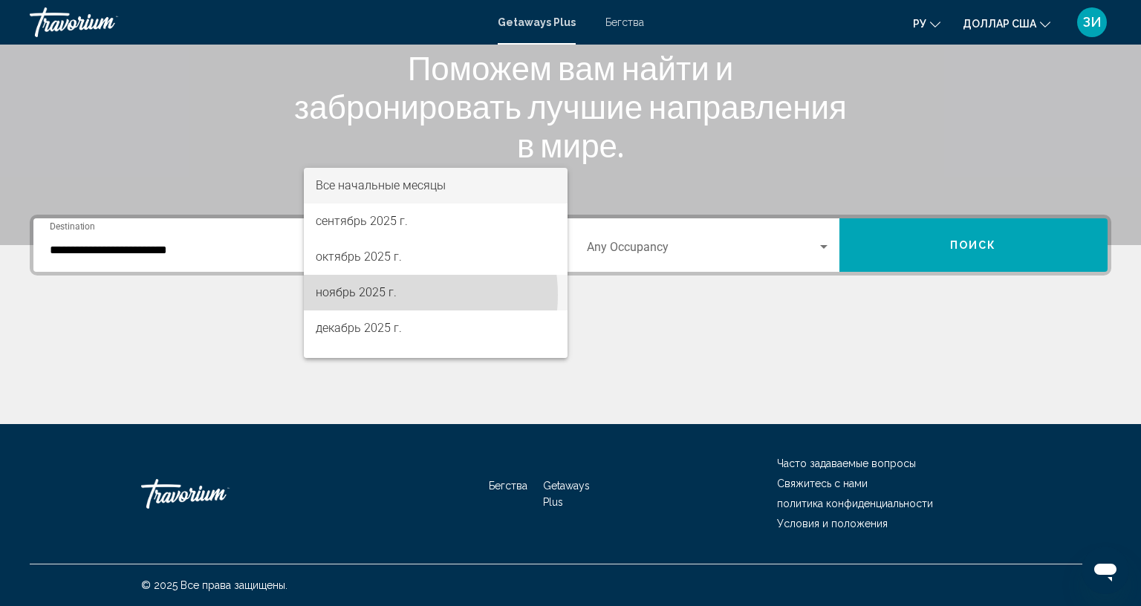
click at [388, 295] on font "ноябрь 2025 г." at bounding box center [356, 292] width 81 height 14
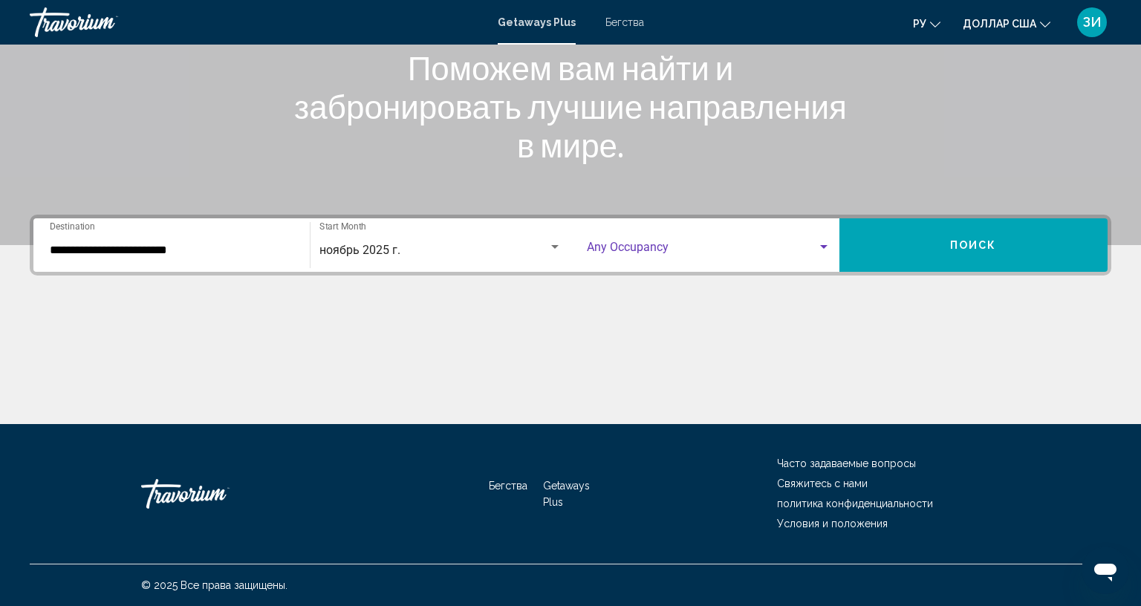
click at [817, 241] on div "Search widget" at bounding box center [823, 247] width 13 height 12
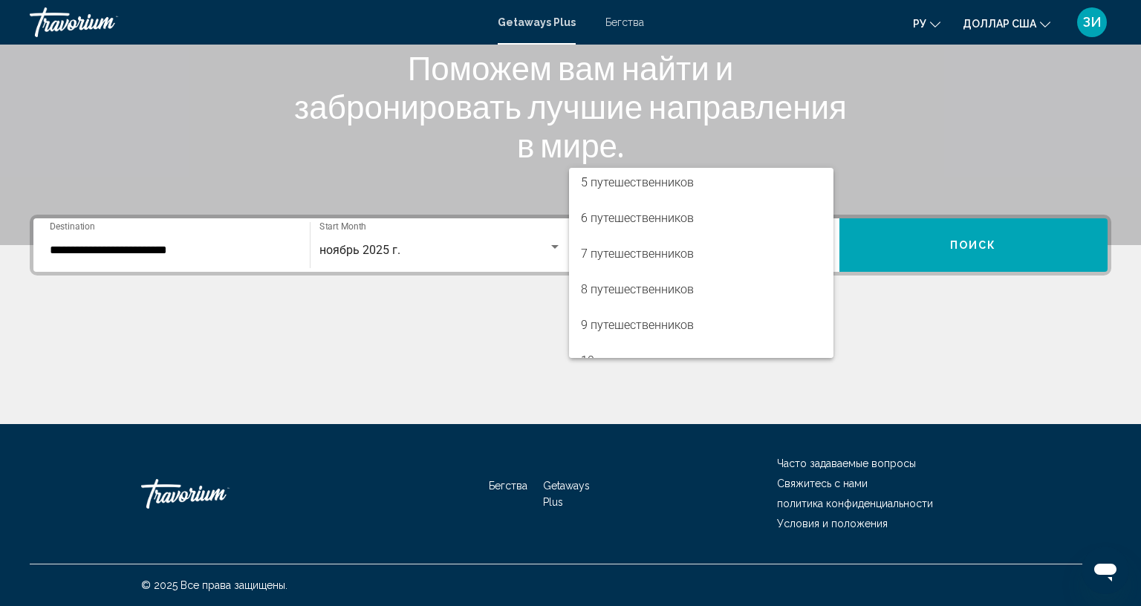
scroll to position [166, 0]
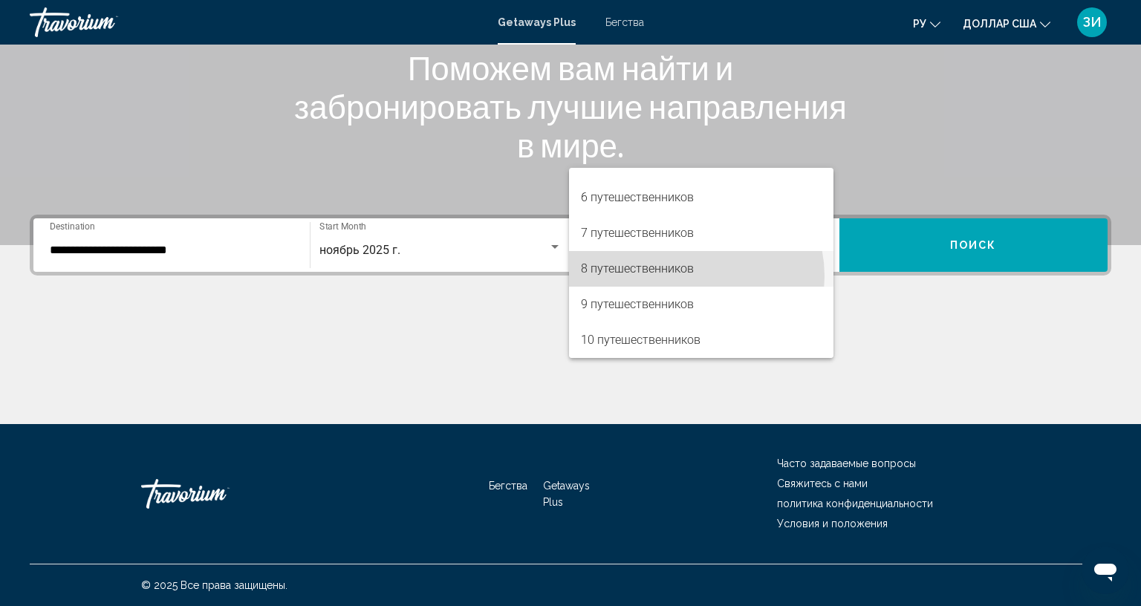
click at [686, 276] on span "8 путешественников" at bounding box center [701, 269] width 241 height 36
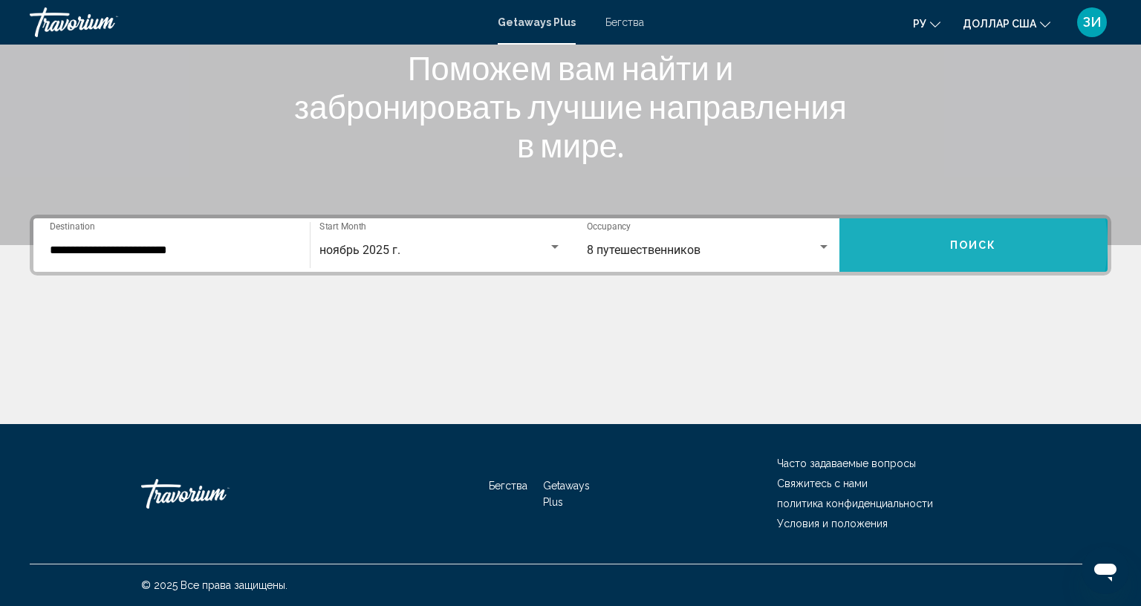
click at [950, 240] on span "Поиск" at bounding box center [973, 246] width 47 height 12
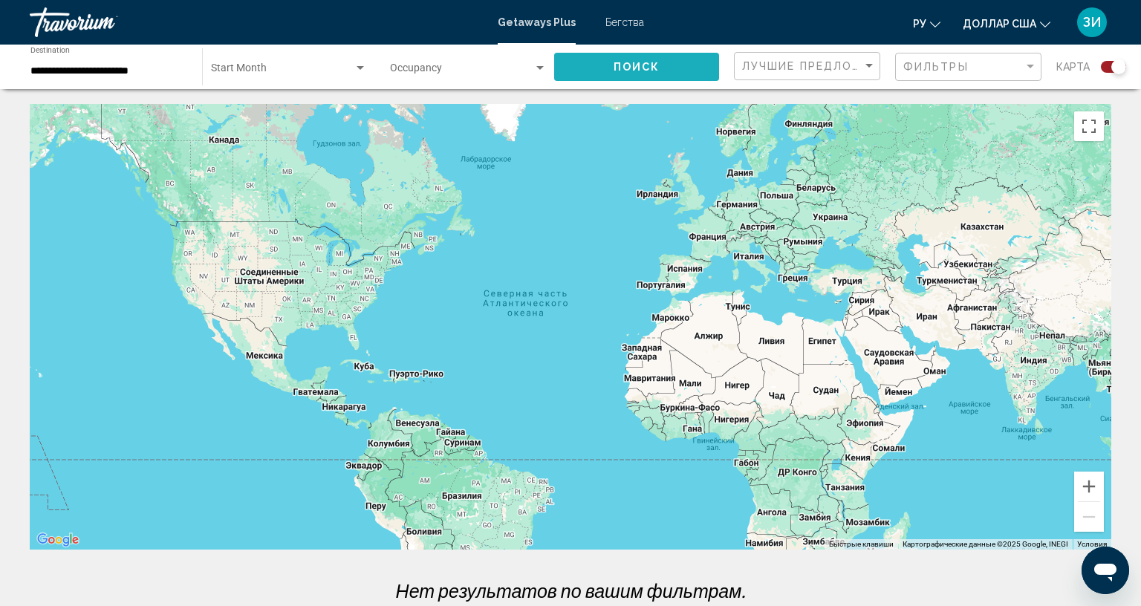
click at [660, 74] on button "Поиск" at bounding box center [636, 66] width 165 height 27
click at [358, 68] on div "Search widget" at bounding box center [360, 68] width 7 height 4
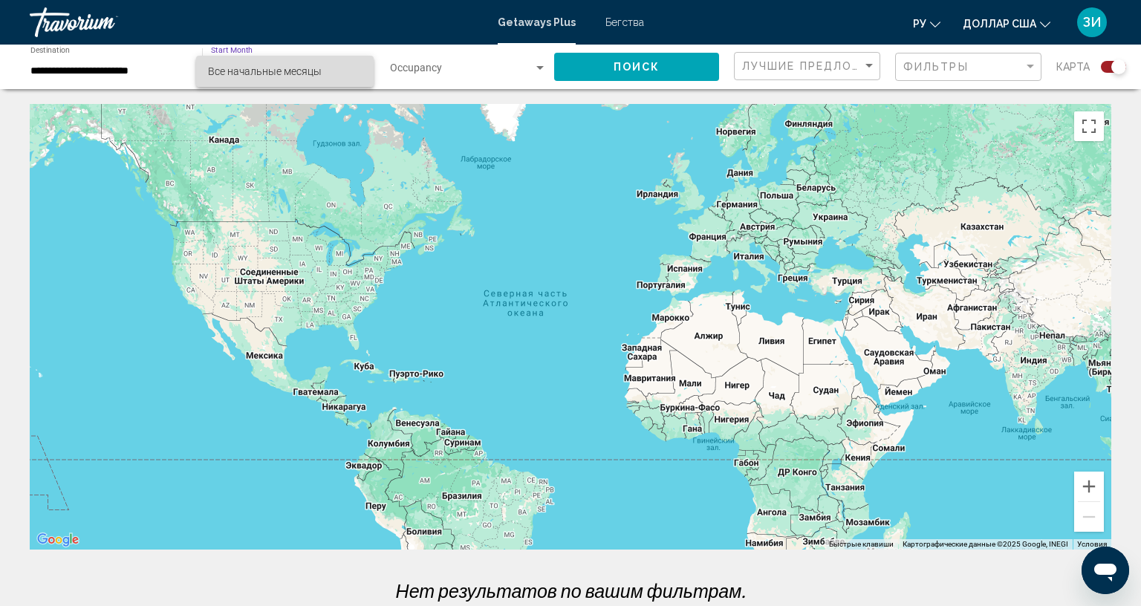
click at [358, 68] on span "Все начальные месяцы" at bounding box center [285, 71] width 154 height 31
click at [533, 65] on div "Search widget" at bounding box center [539, 68] width 13 height 12
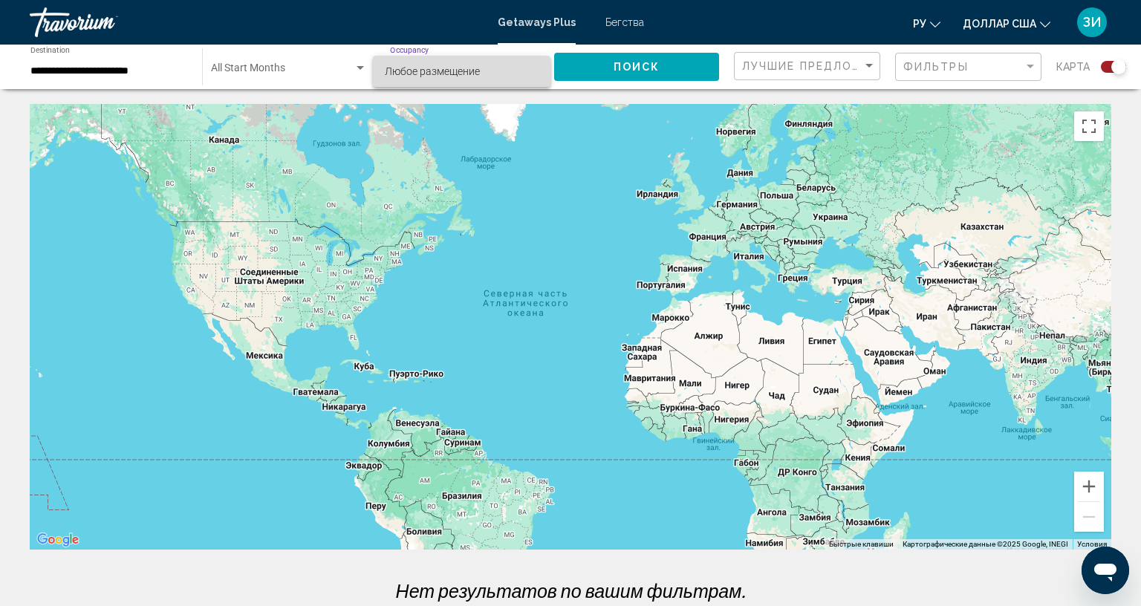
click at [531, 65] on span "Любое размещение" at bounding box center [462, 71] width 155 height 31
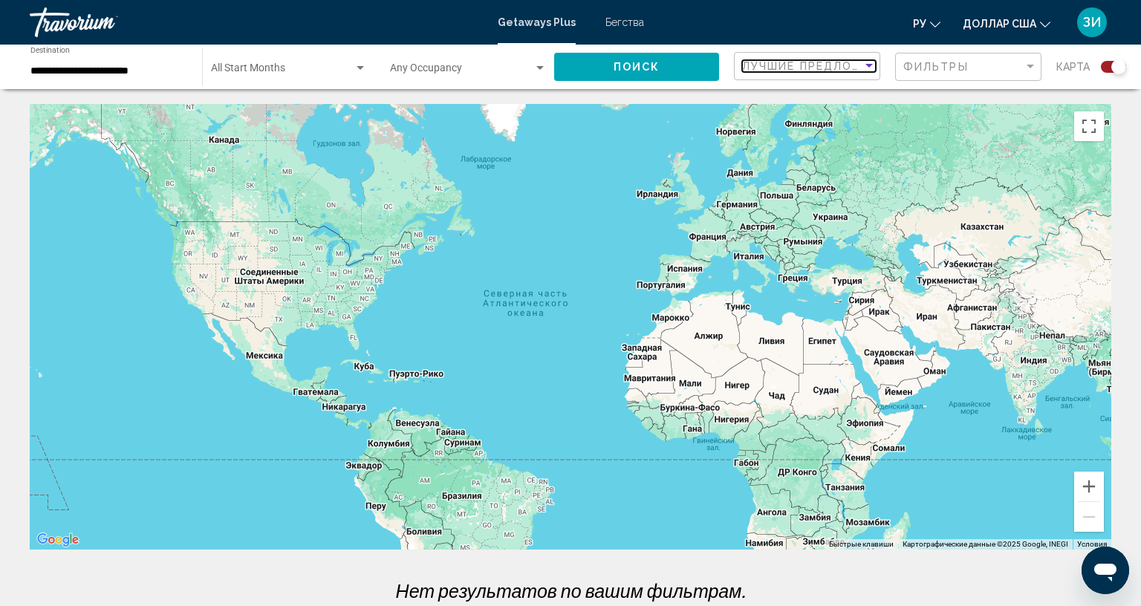
click at [866, 66] on div "Sort by" at bounding box center [869, 66] width 7 height 4
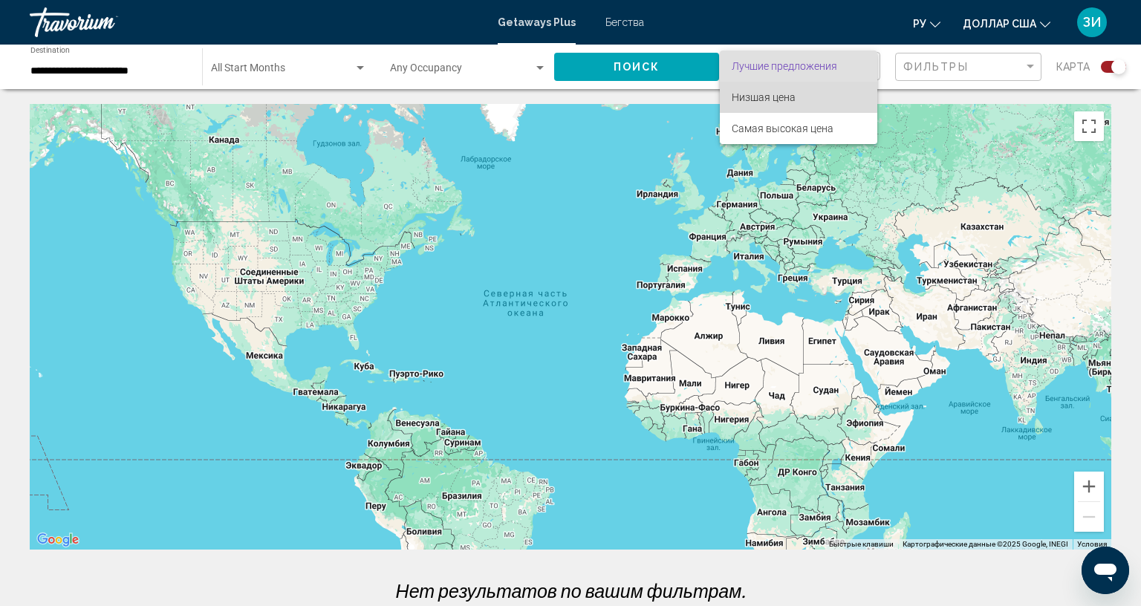
click at [832, 103] on span "Низшая цена" at bounding box center [799, 97] width 134 height 31
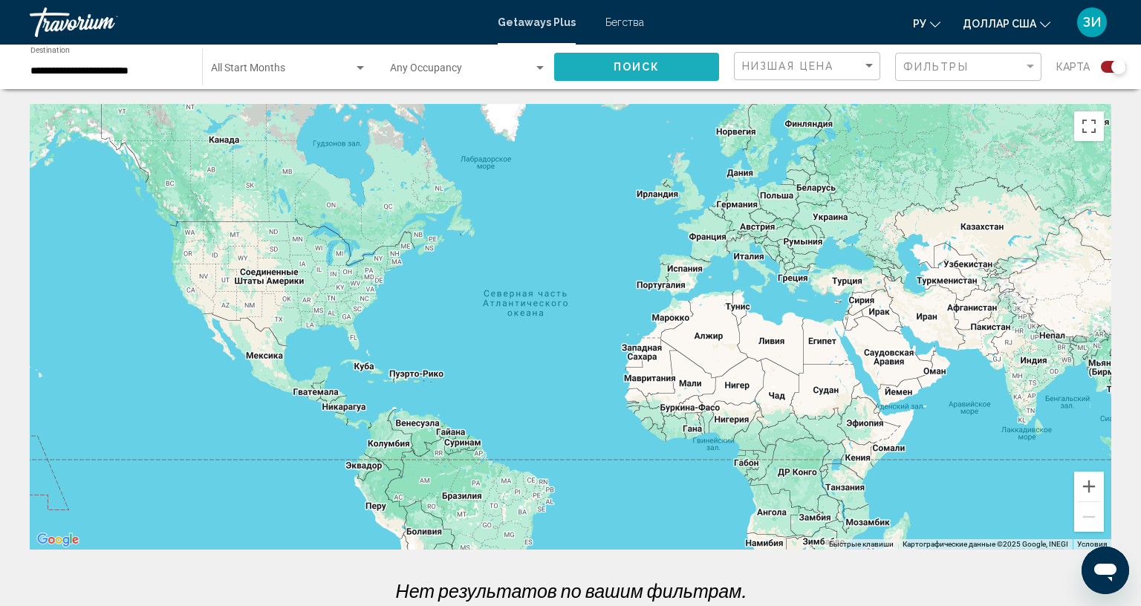
click at [675, 60] on button "Поиск" at bounding box center [636, 66] width 165 height 27
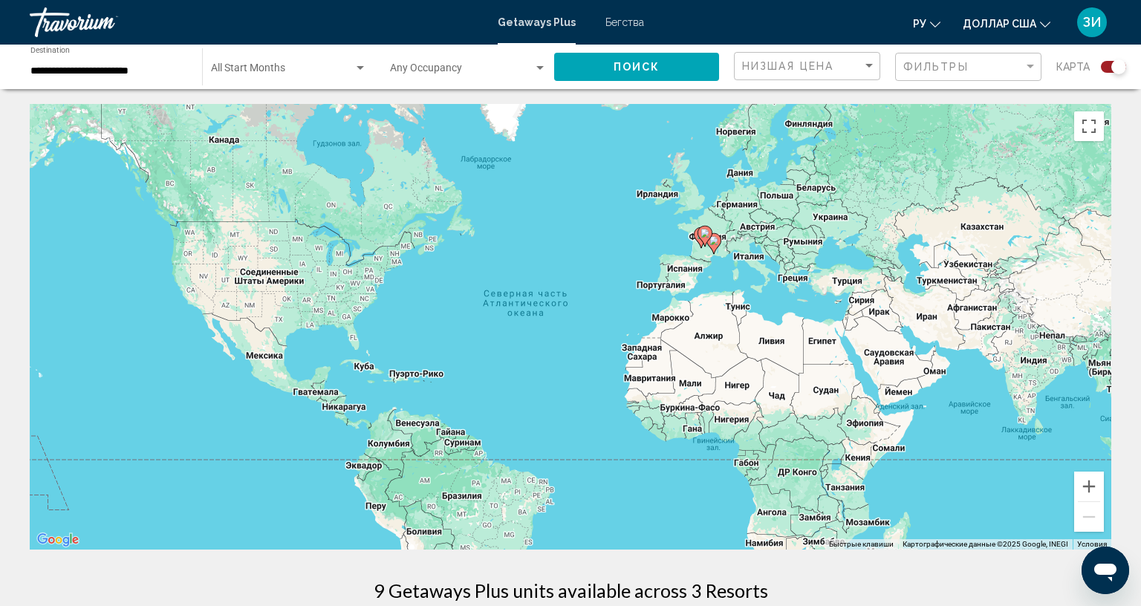
click at [704, 239] on icon "Основное содержание" at bounding box center [705, 236] width 15 height 21
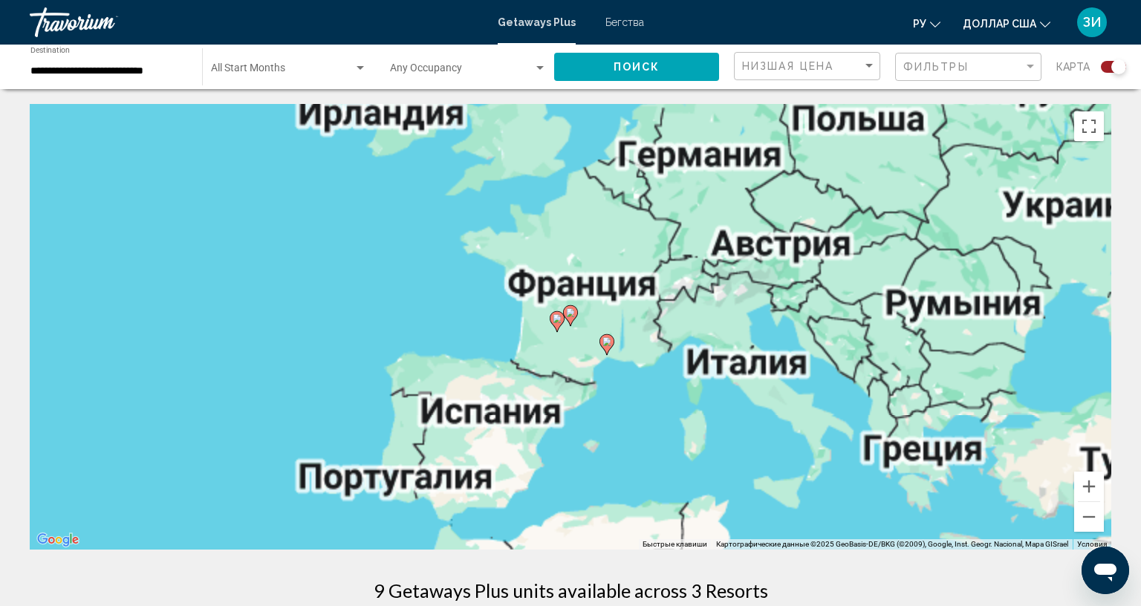
click at [565, 322] on icon "Основное содержание" at bounding box center [570, 315] width 13 height 19
type input "**********"
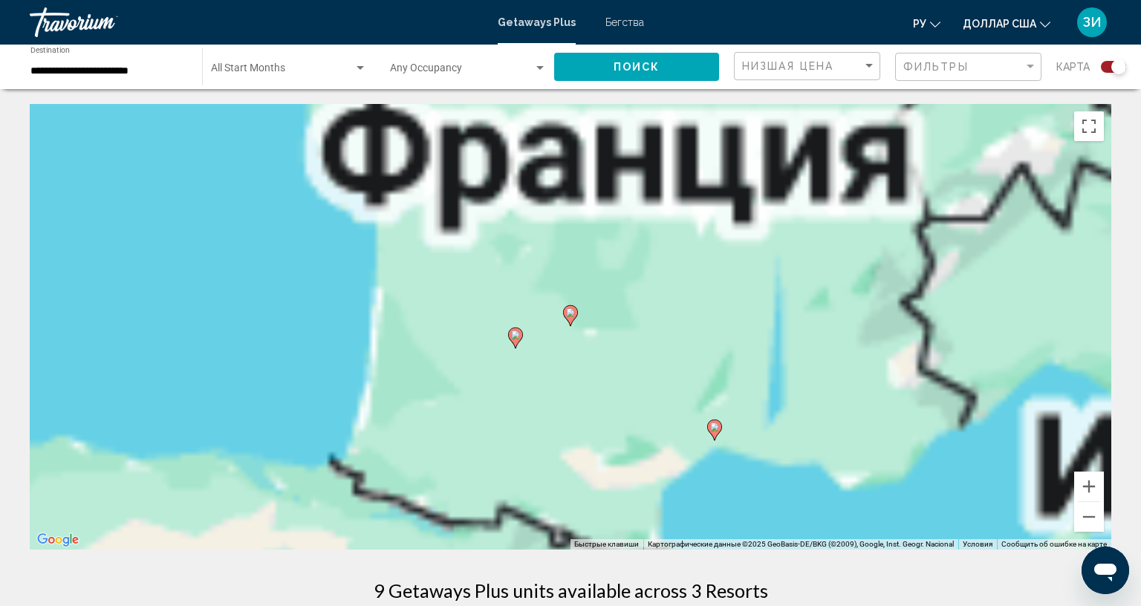
click at [565, 322] on icon "Основное содержание" at bounding box center [570, 315] width 13 height 19
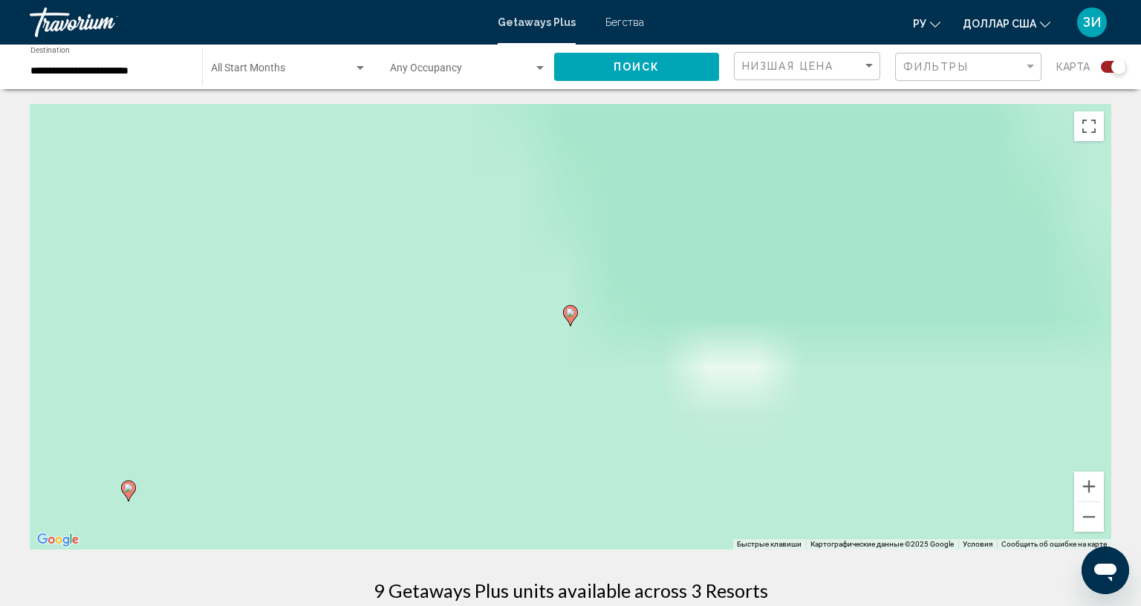
click at [565, 322] on icon "Основное содержание" at bounding box center [570, 315] width 13 height 19
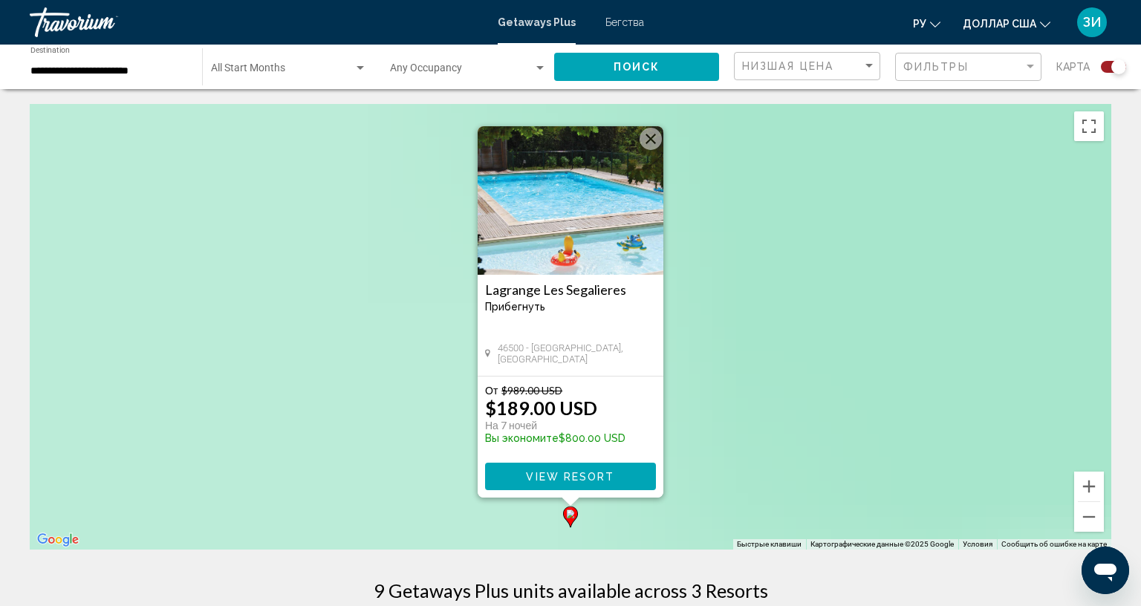
click at [649, 141] on button "Закрыть" at bounding box center [651, 139] width 22 height 22
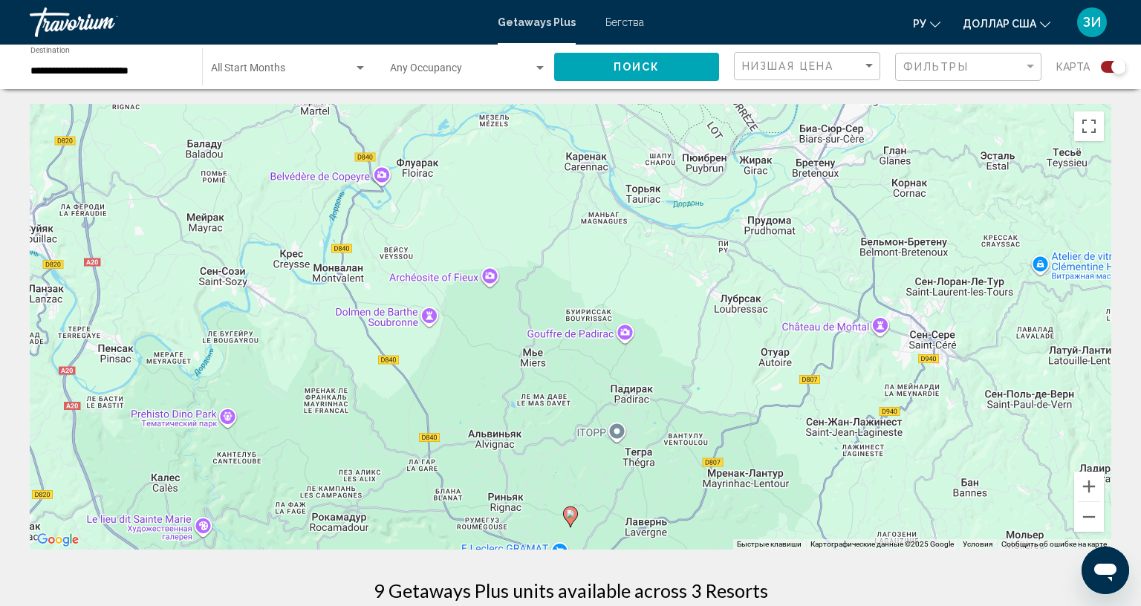
drag, startPoint x: 2, startPoint y: 35, endPoint x: 1073, endPoint y: 519, distance: 1175.0
click at [1074, 519] on button "Уменьшить" at bounding box center [1089, 517] width 30 height 30
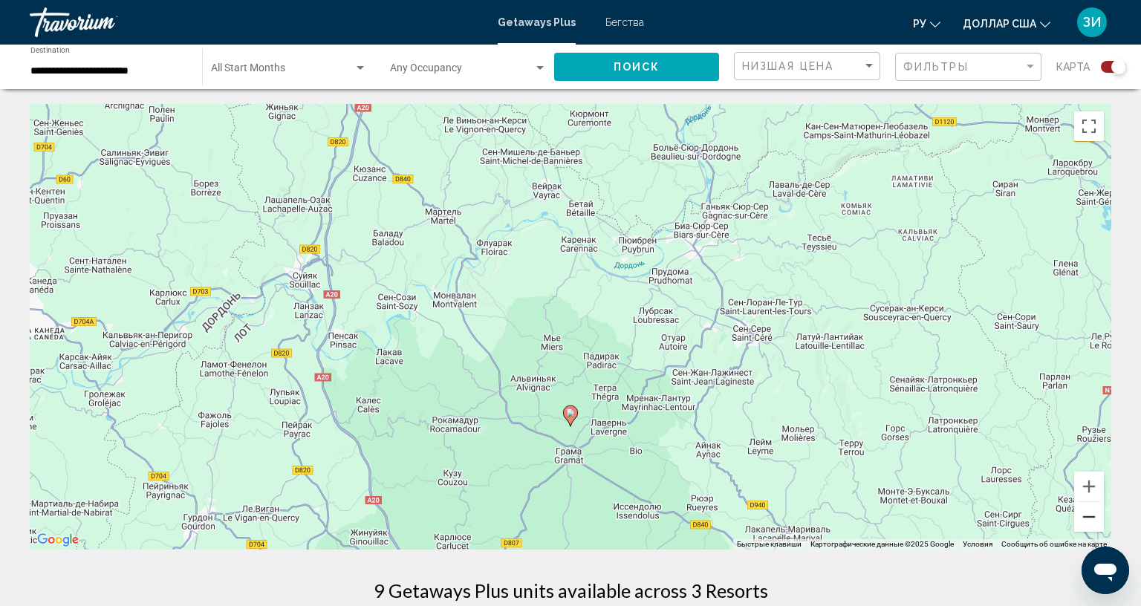
click at [1074, 519] on button "Уменьшить" at bounding box center [1089, 517] width 30 height 30
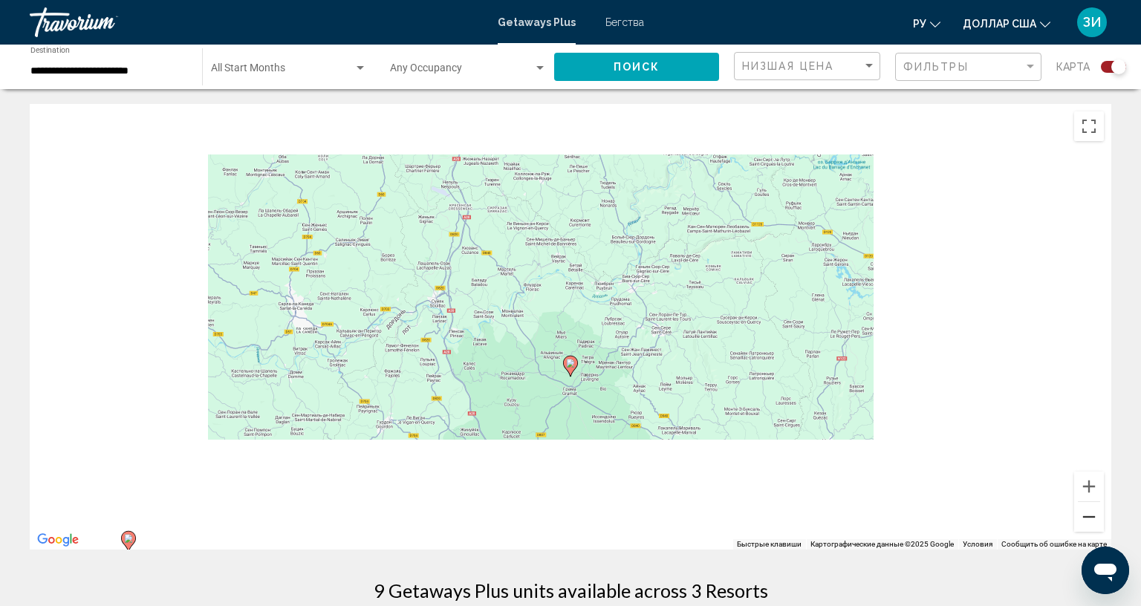
click at [1074, 519] on button "Уменьшить" at bounding box center [1089, 517] width 30 height 30
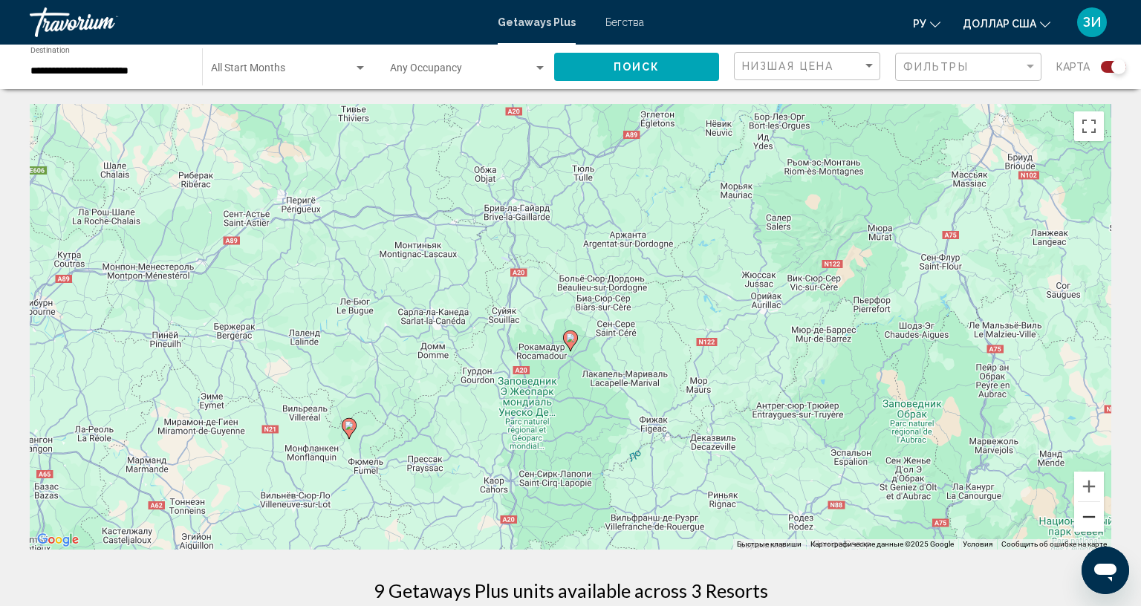
click at [1074, 517] on button "Уменьшить" at bounding box center [1089, 517] width 30 height 30
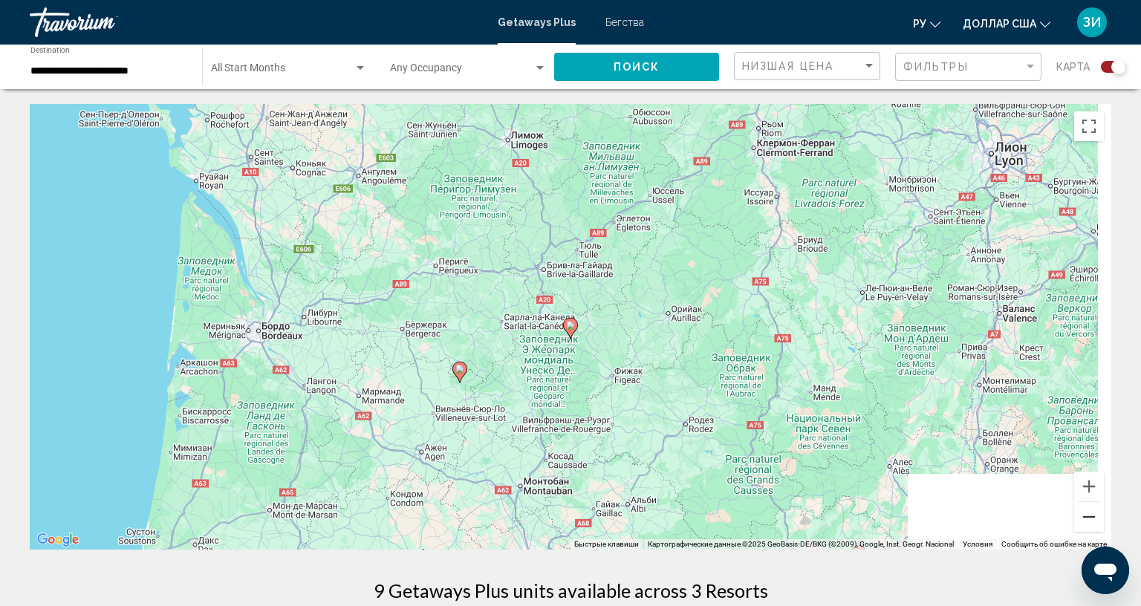
click at [1074, 517] on button "Уменьшить" at bounding box center [1089, 517] width 30 height 30
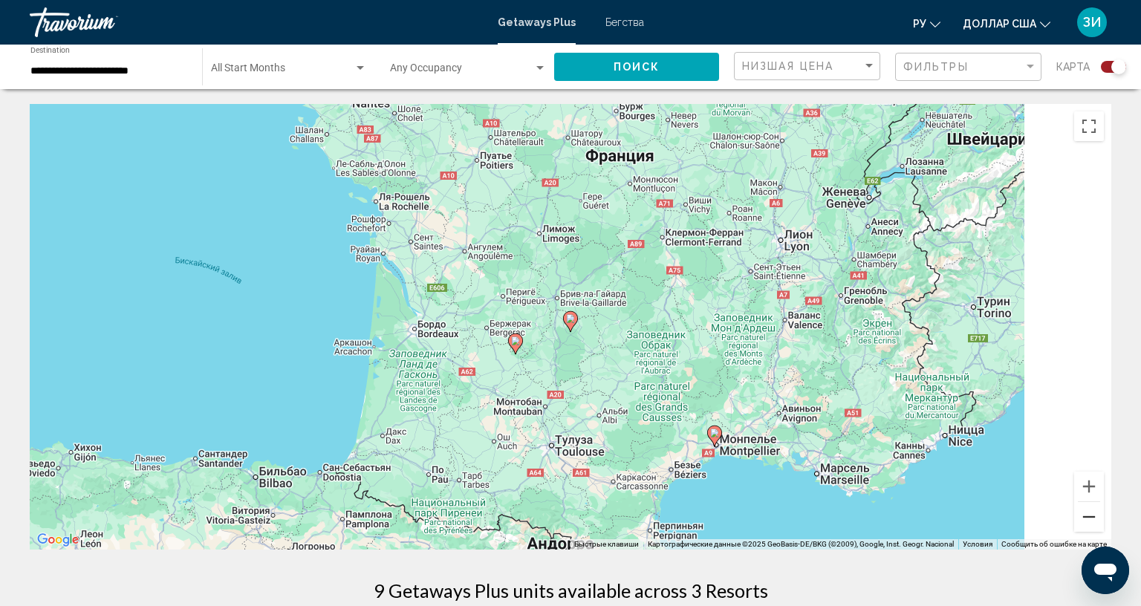
click at [1074, 517] on button "Уменьшить" at bounding box center [1089, 517] width 30 height 30
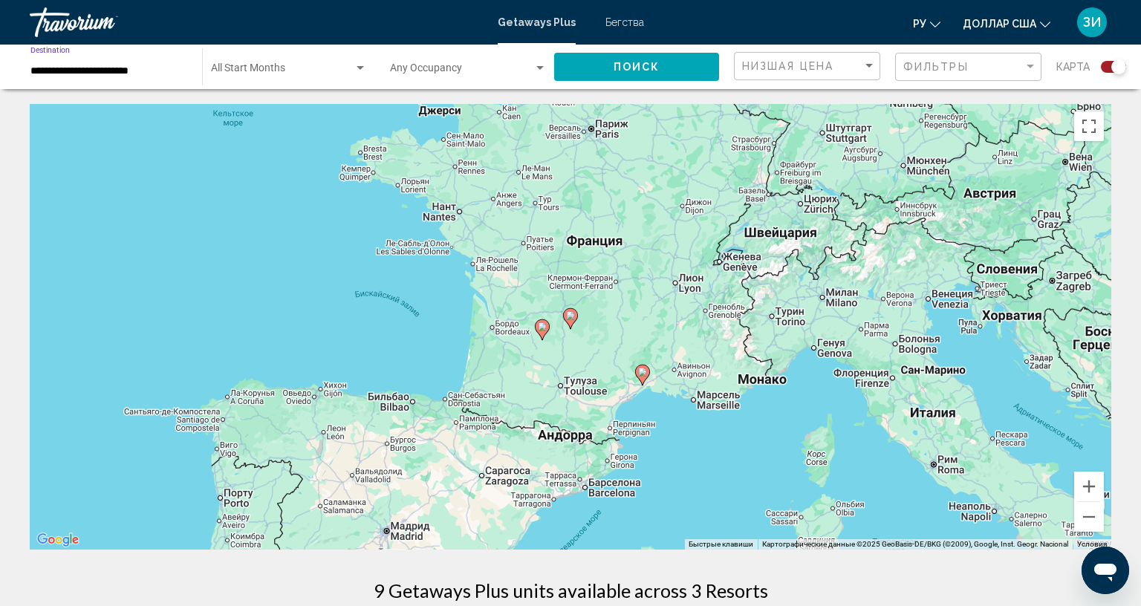
click at [146, 71] on input "**********" at bounding box center [108, 71] width 157 height 12
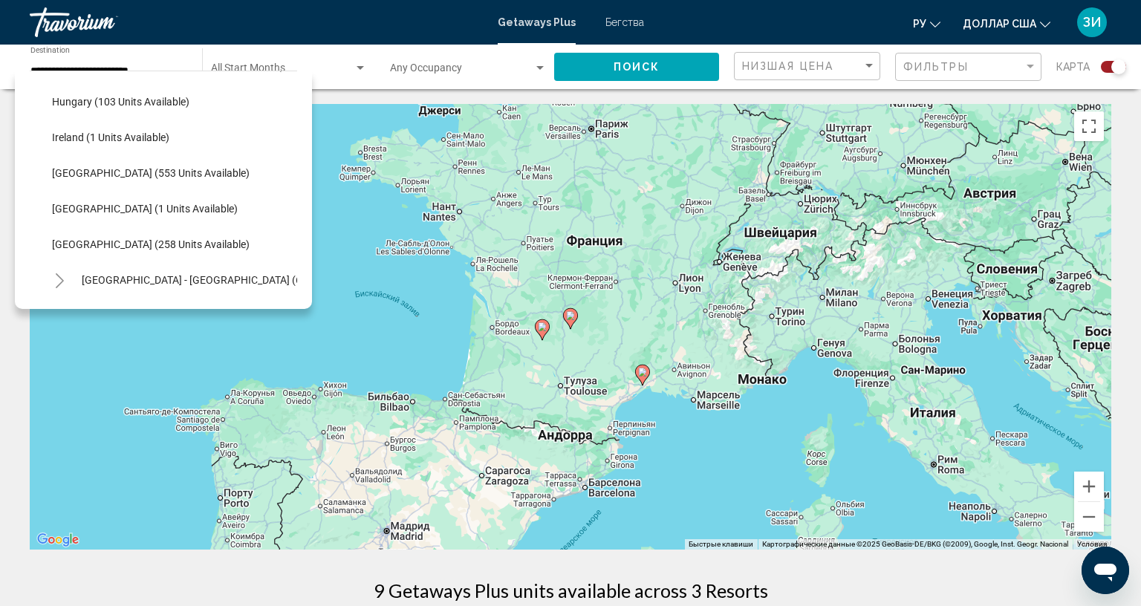
scroll to position [464, 0]
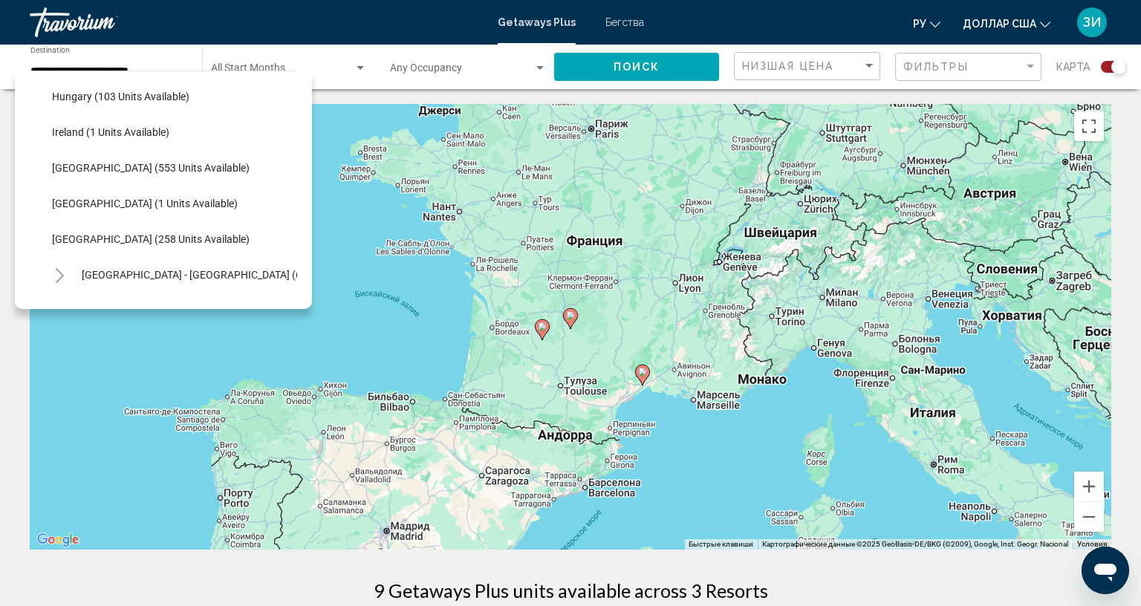
click at [300, 201] on div "All destinations [GEOGRAPHIC_DATA] (31,045 units available) [GEOGRAPHIC_DATA] (…" at bounding box center [163, 190] width 297 height 238
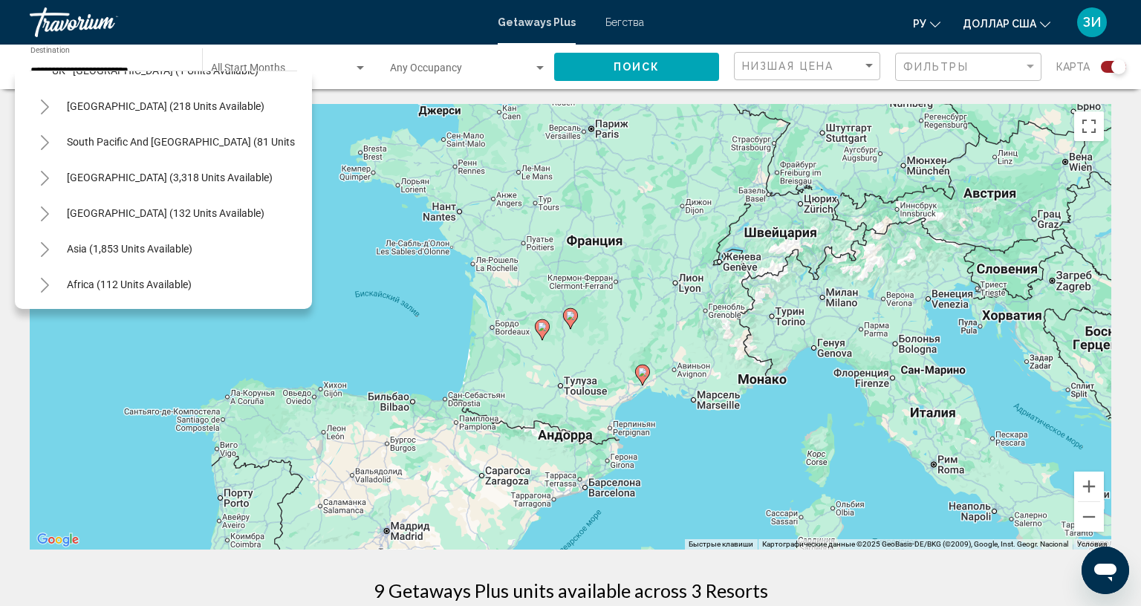
scroll to position [894, 0]
click at [331, 198] on div "Для навигации используйте клавиши со стрелками. Чтобы активировать перетаскиван…" at bounding box center [571, 327] width 1082 height 446
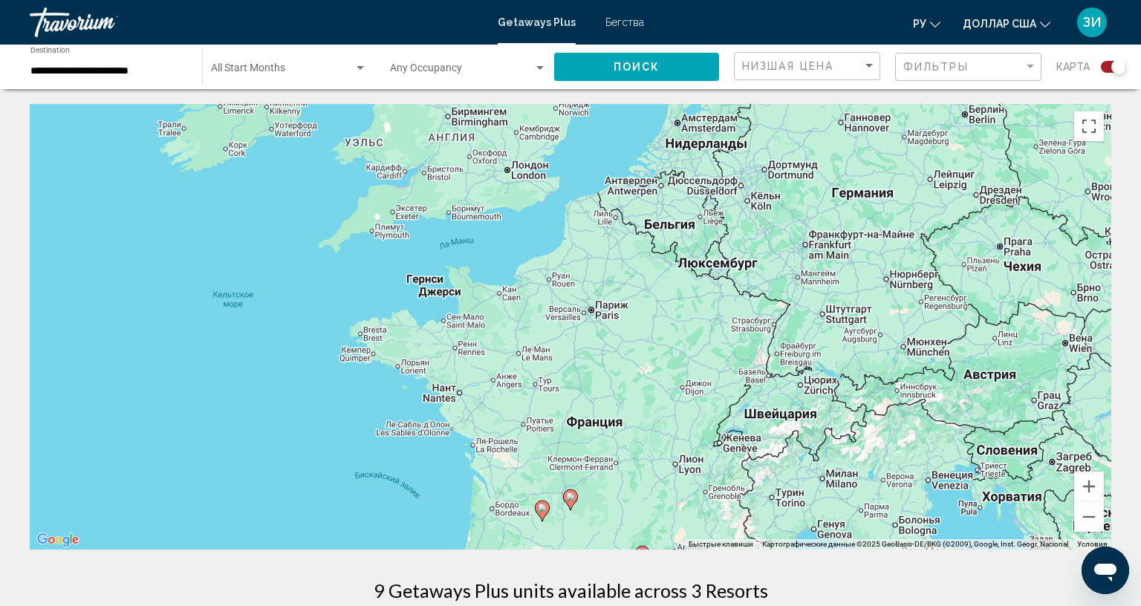
click at [609, 23] on font "Бегства" at bounding box center [624, 22] width 39 height 12
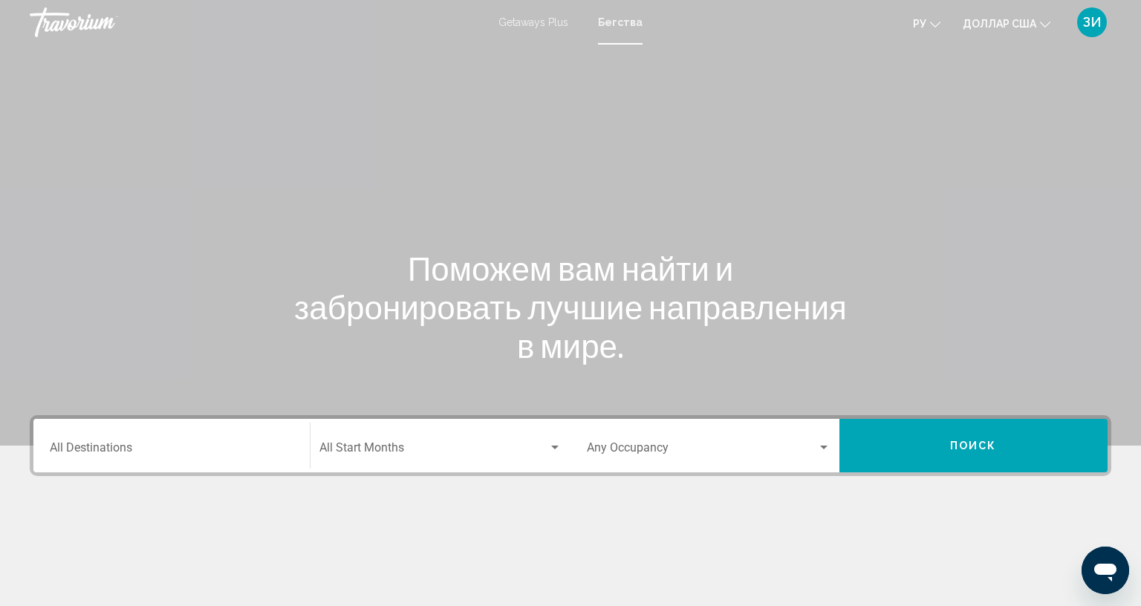
click at [150, 452] on input "Destination All Destinations" at bounding box center [172, 450] width 244 height 13
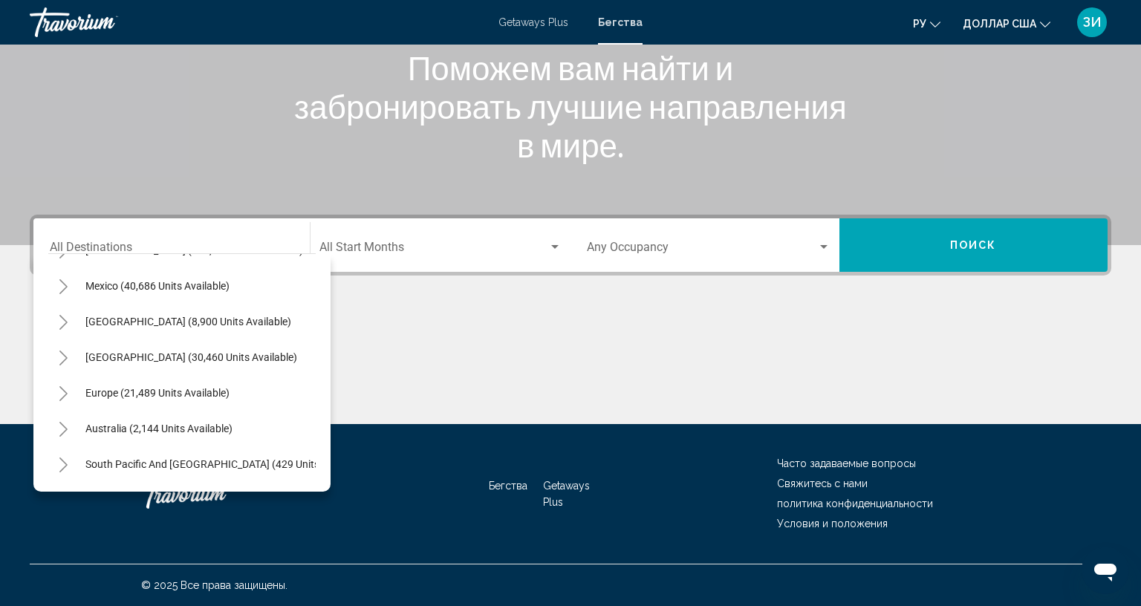
scroll to position [60, 0]
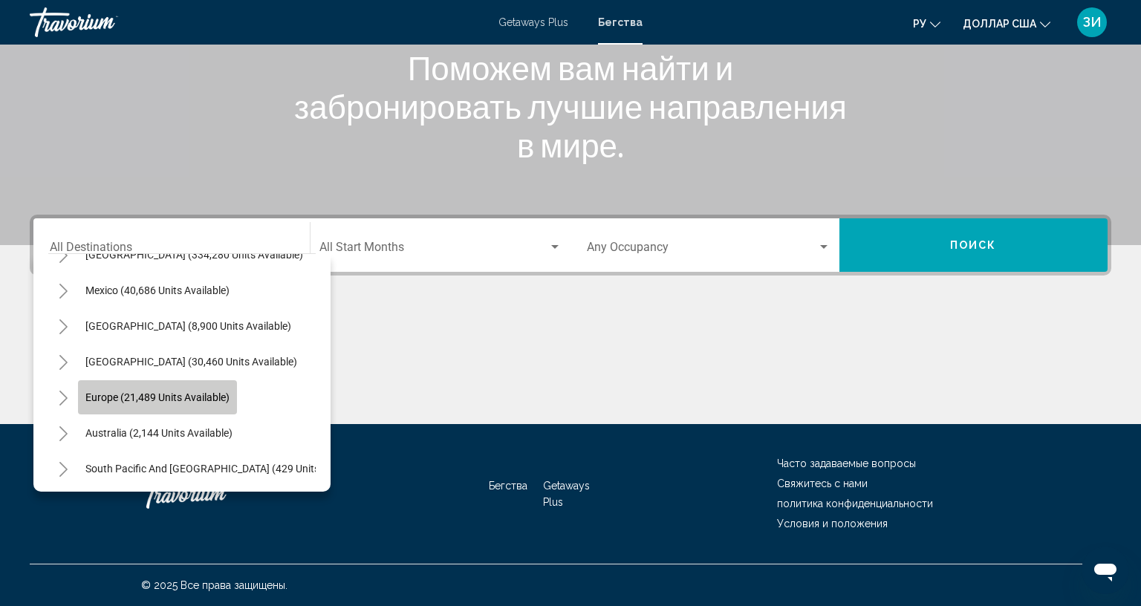
click at [184, 380] on button "Europe (21,489 units available)" at bounding box center [157, 397] width 159 height 34
type input "**********"
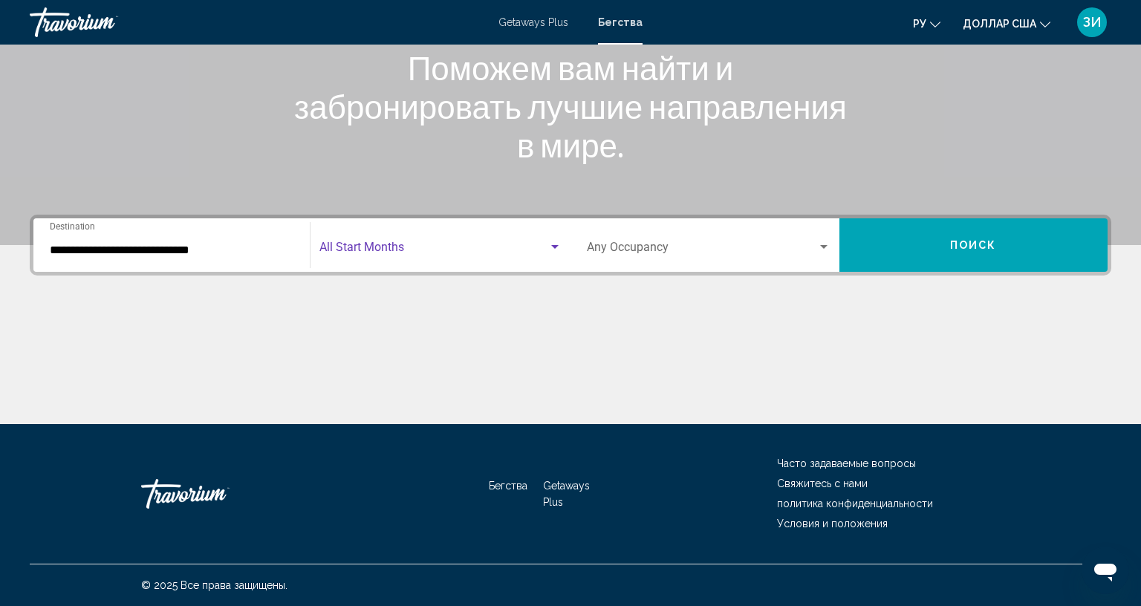
click at [550, 241] on div "Search widget" at bounding box center [554, 247] width 13 height 12
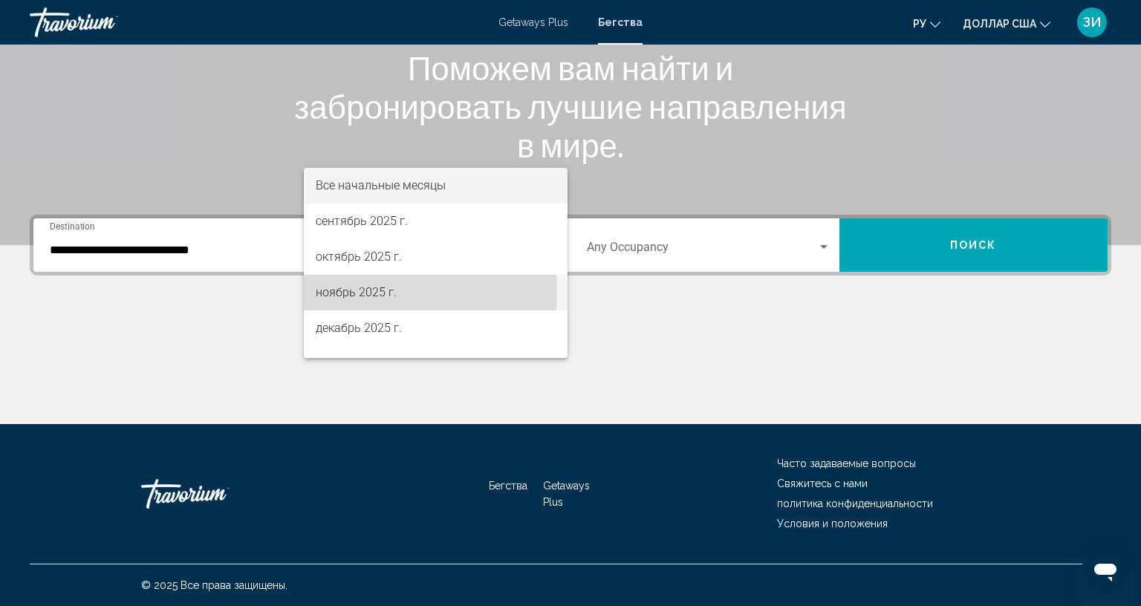
click at [371, 292] on font "ноябрь 2025 г." at bounding box center [356, 292] width 81 height 14
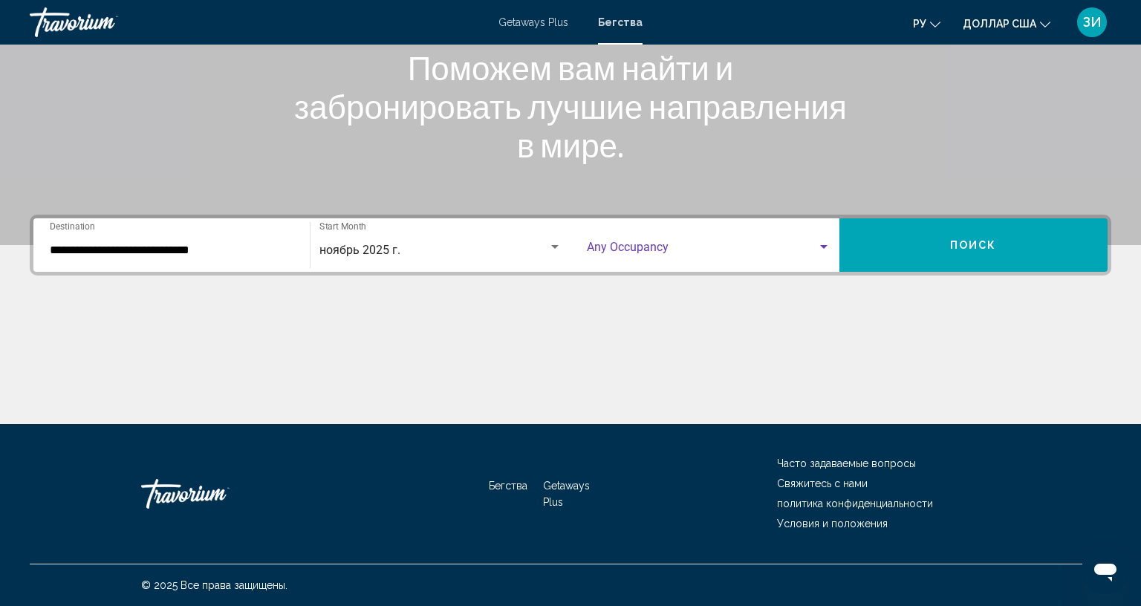
click at [820, 245] on div "Search widget" at bounding box center [823, 247] width 7 height 4
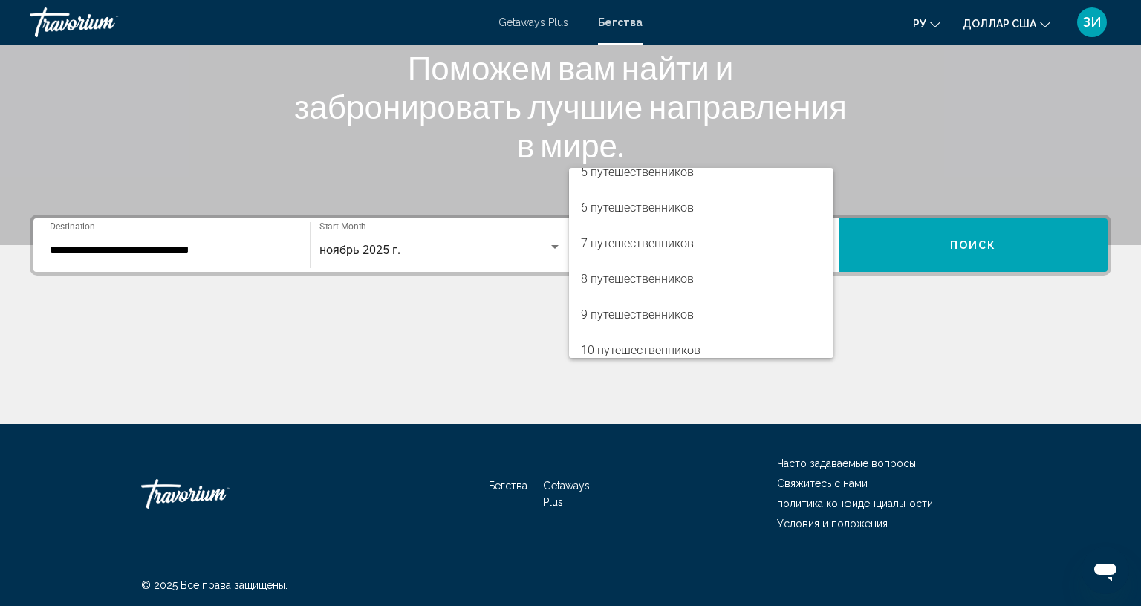
scroll to position [166, 0]
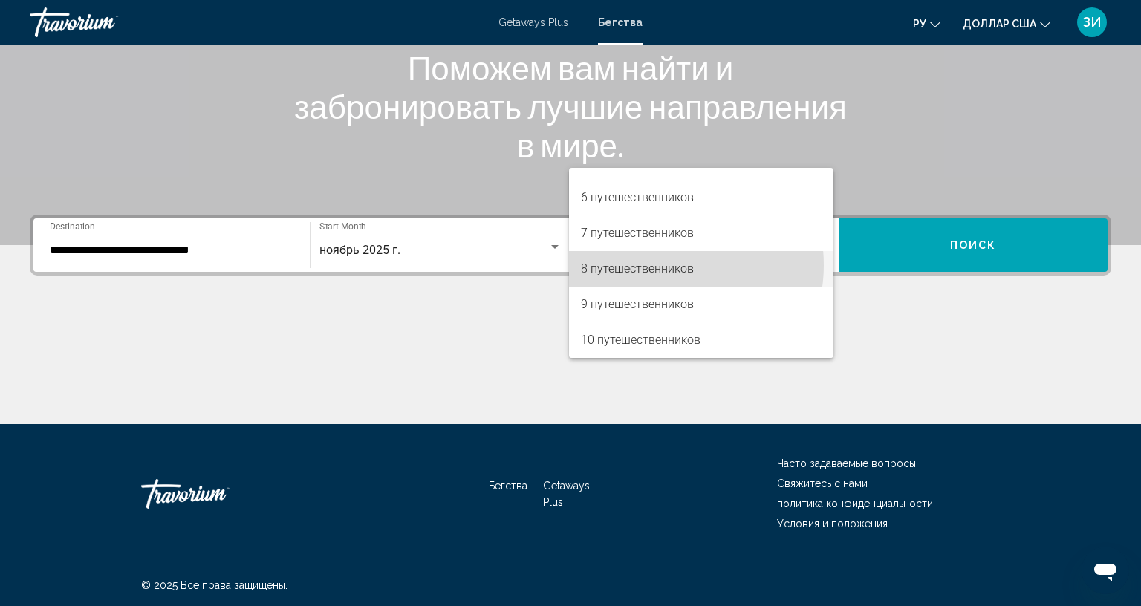
click at [661, 265] on font "8 путешественников" at bounding box center [637, 269] width 113 height 14
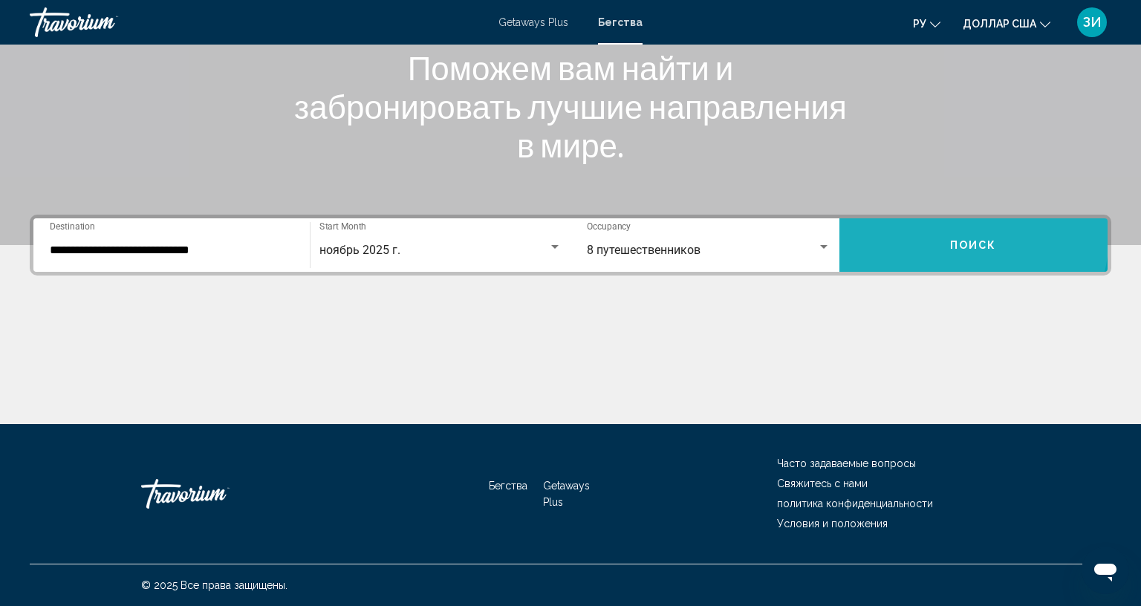
click at [900, 218] on button "Поиск" at bounding box center [974, 244] width 269 height 53
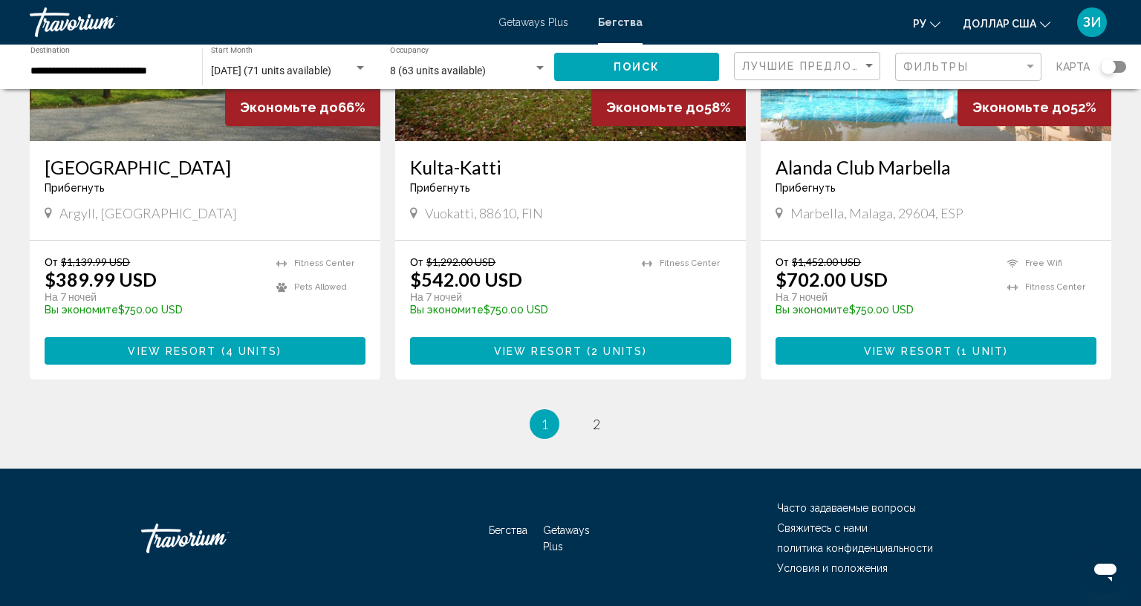
scroll to position [1813, 0]
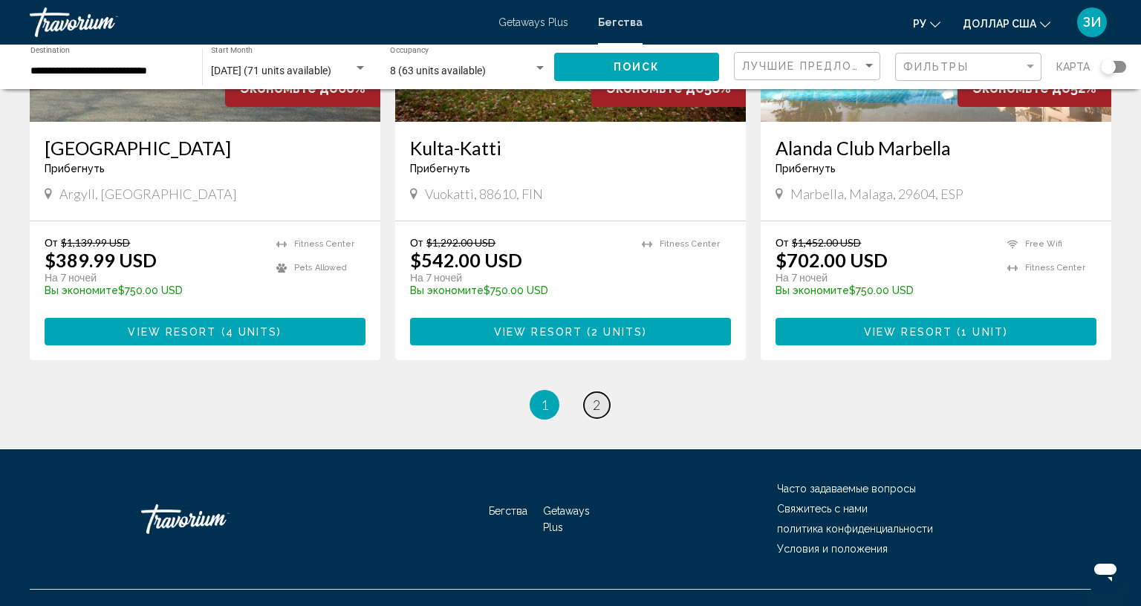
click at [596, 392] on link "page 2" at bounding box center [597, 405] width 26 height 26
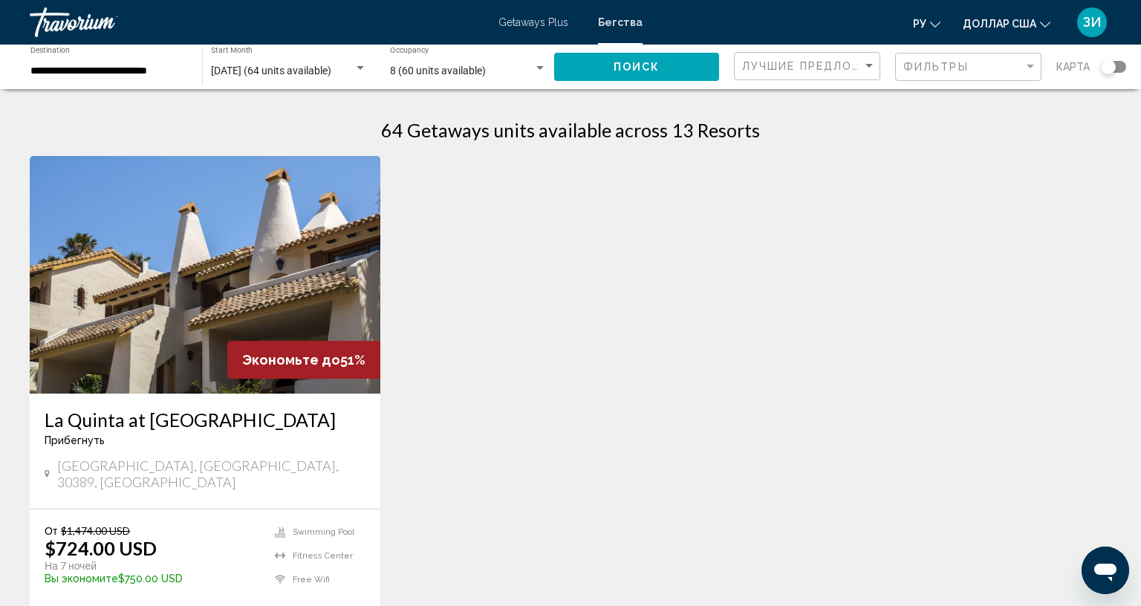
drag, startPoint x: 449, startPoint y: 387, endPoint x: 551, endPoint y: 421, distance: 107.4
click at [551, 421] on div "Экономьте до 51% La Quinta at [GEOGRAPHIC_DATA] Прибегнуть - Это курорт только …" at bounding box center [570, 417] width 1097 height 522
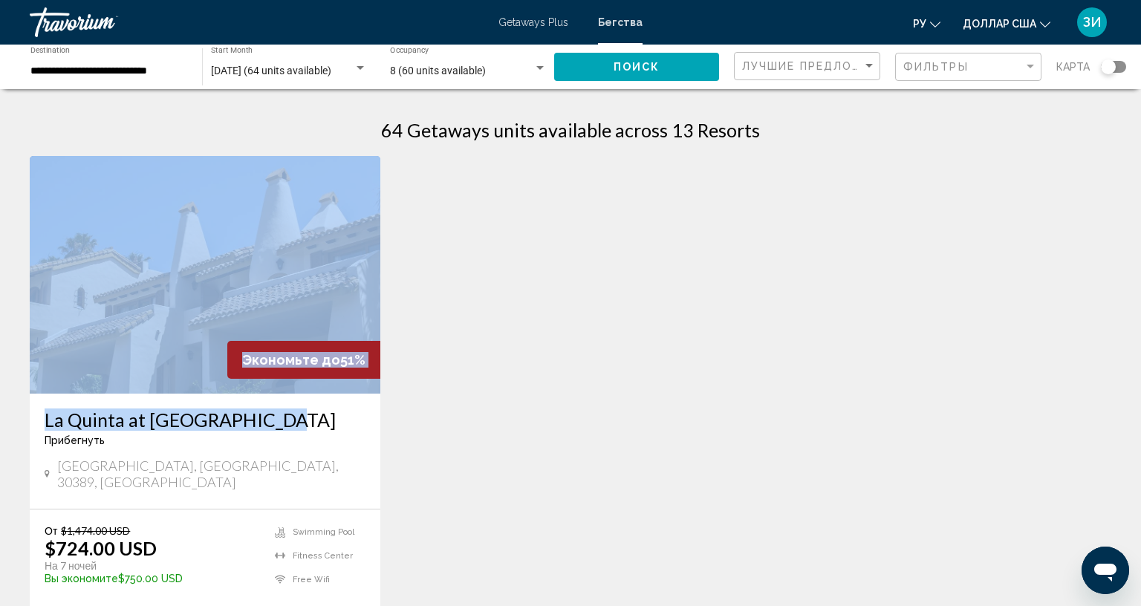
click at [255, 233] on img "Основное содержание" at bounding box center [205, 275] width 351 height 238
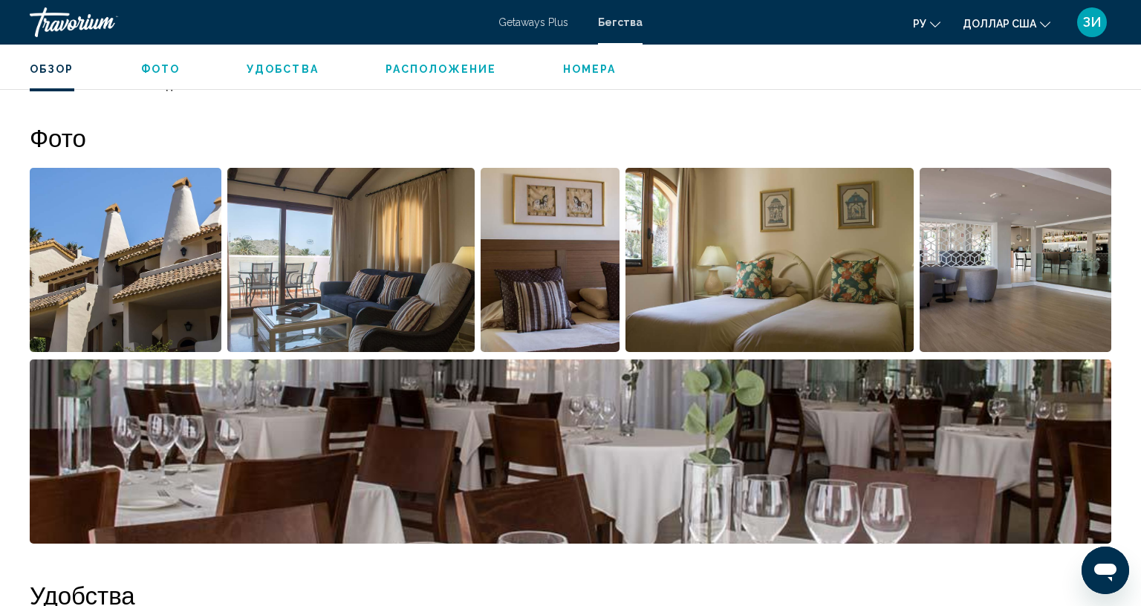
scroll to position [624, 0]
